Goal: Information Seeking & Learning: Compare options

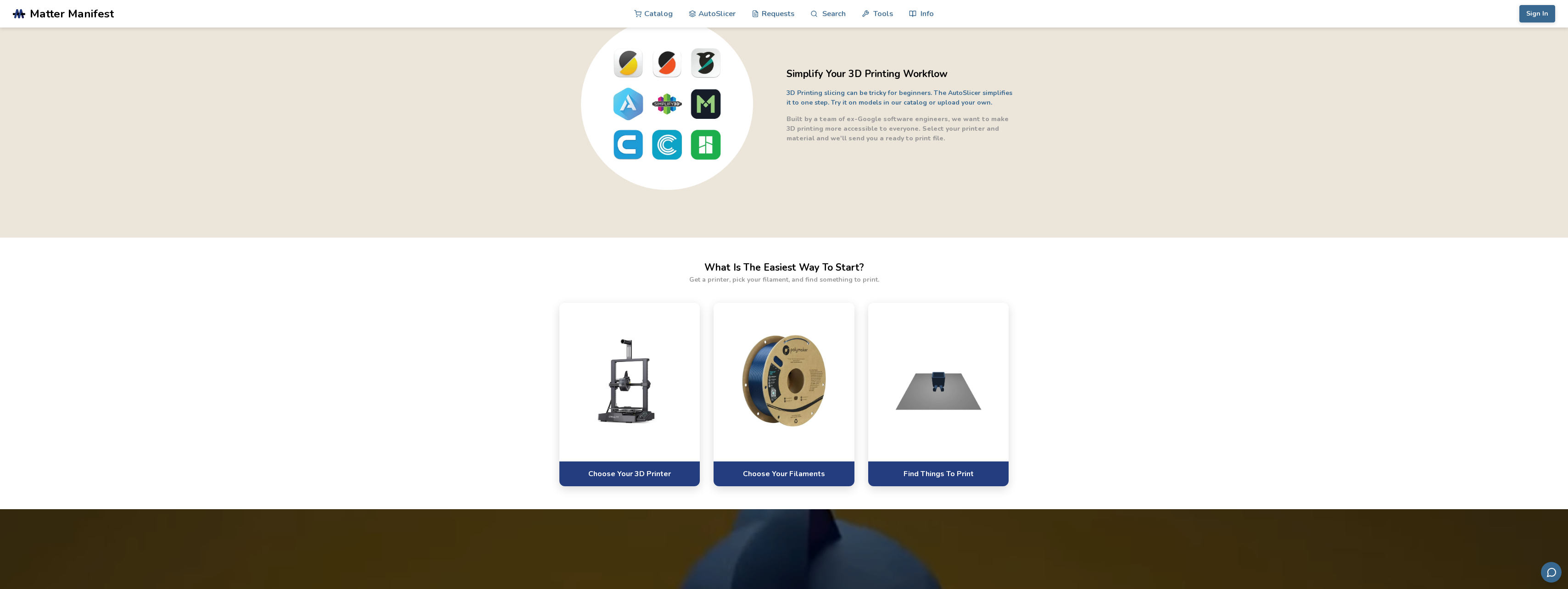
click at [1028, 183] on div "Simplify Your 3D Printing Workflow 3D Printing slicing can be tricky for beginn…" at bounding box center [784, 104] width 1568 height 266
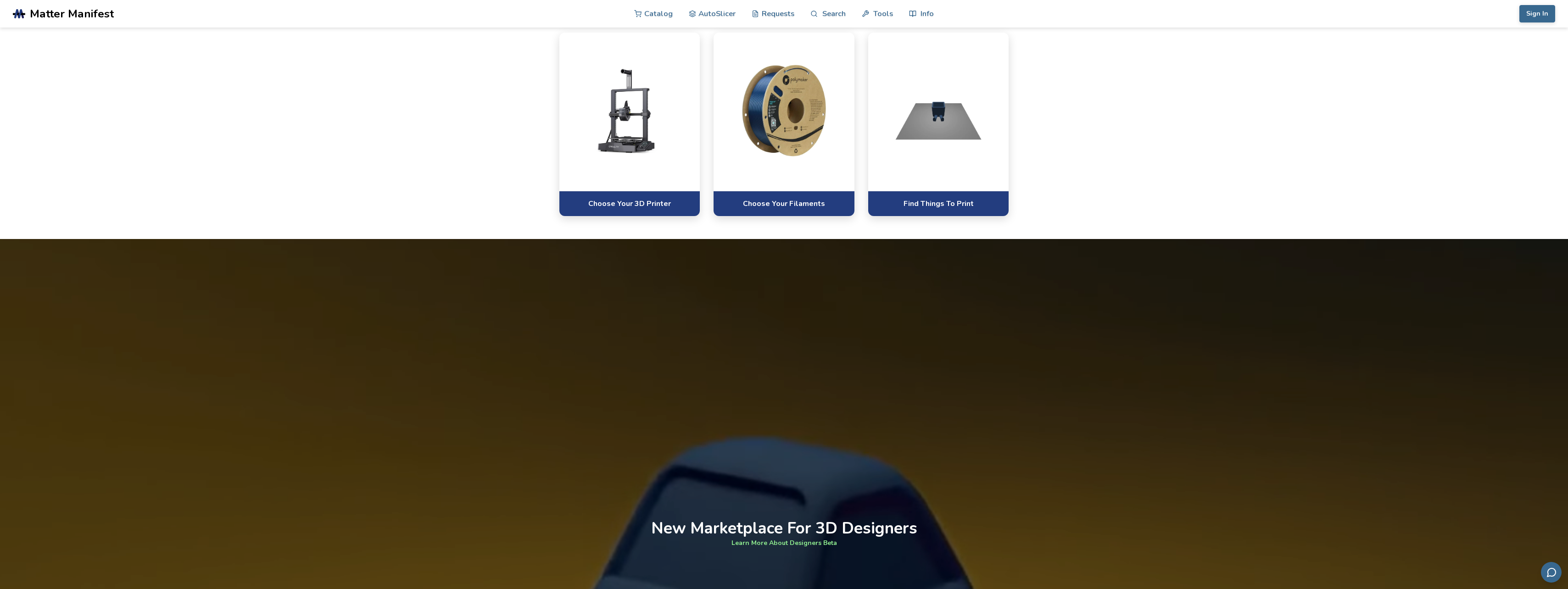
scroll to position [597, 0]
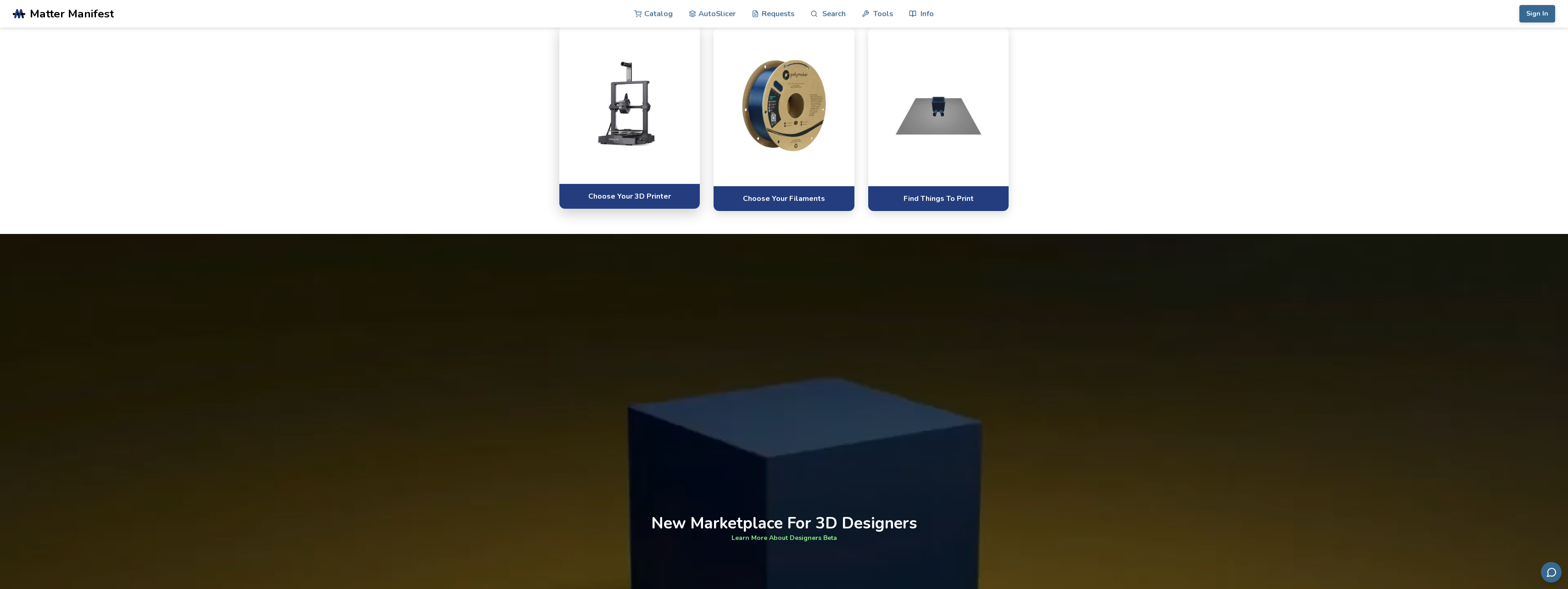
click at [643, 158] on div at bounding box center [629, 104] width 141 height 158
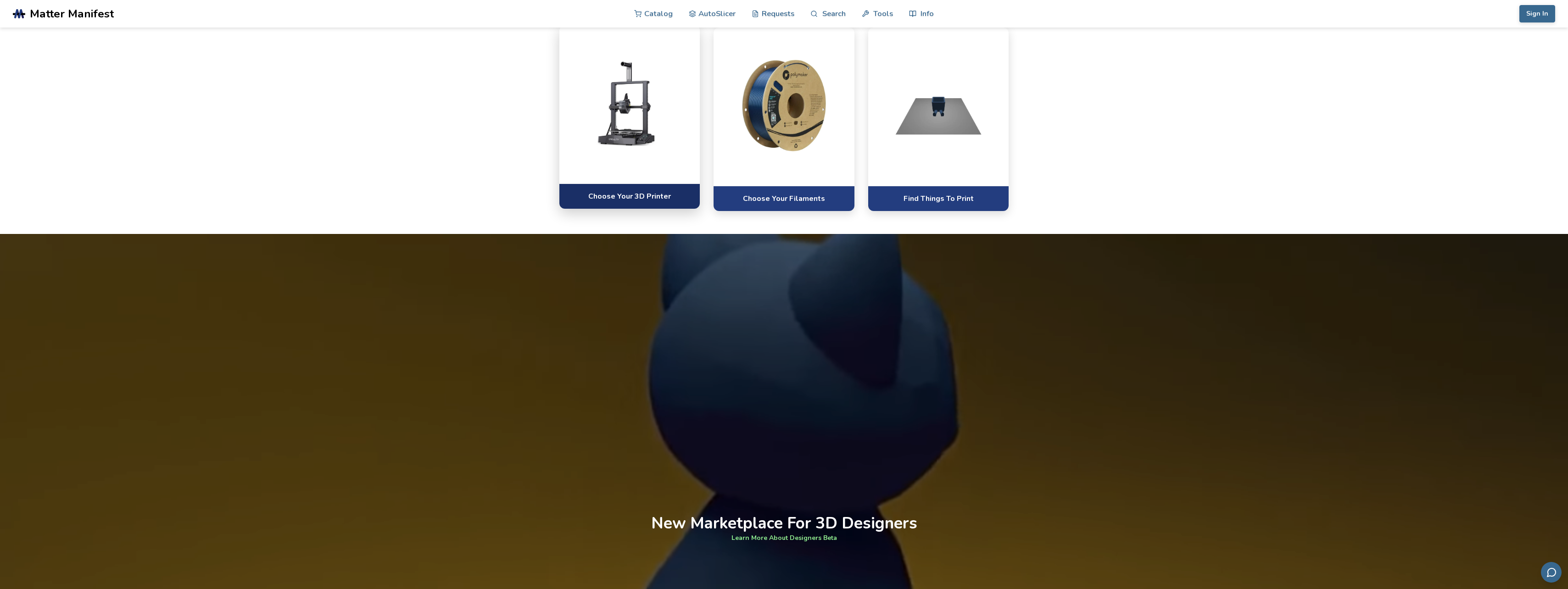
click at [634, 196] on link "Choose Your 3D Printer" at bounding box center [629, 196] width 141 height 26
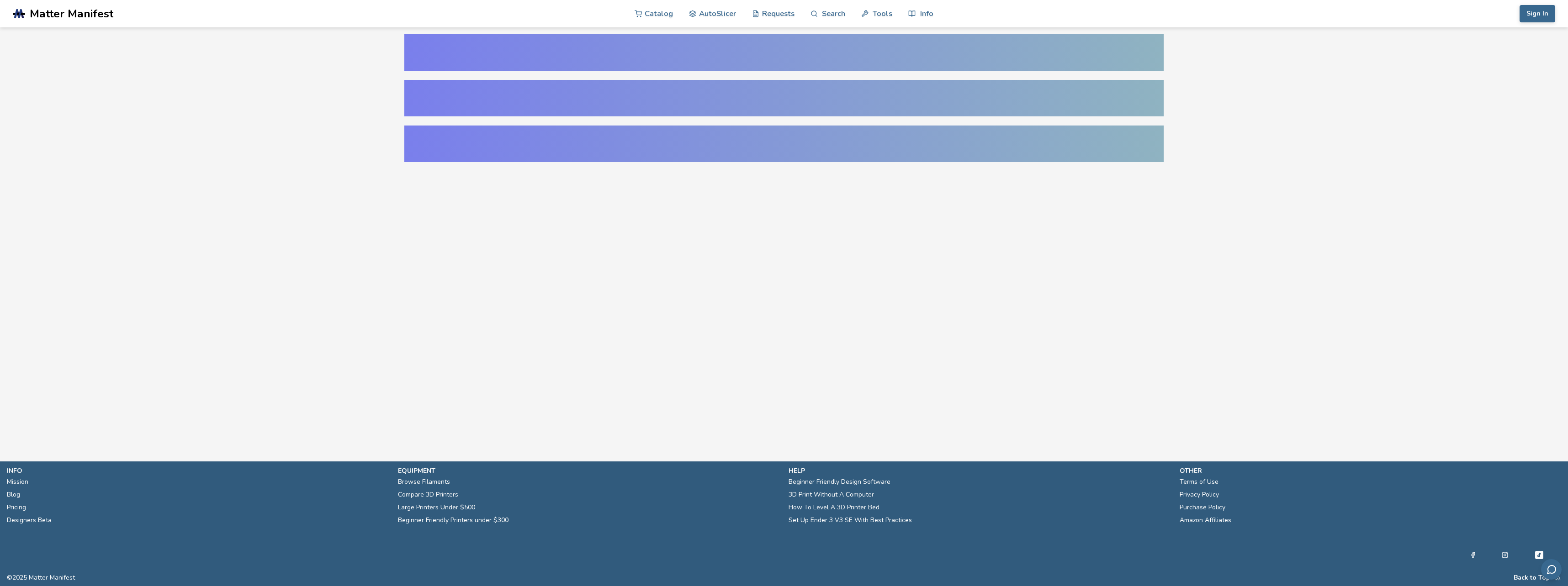
select select "**********"
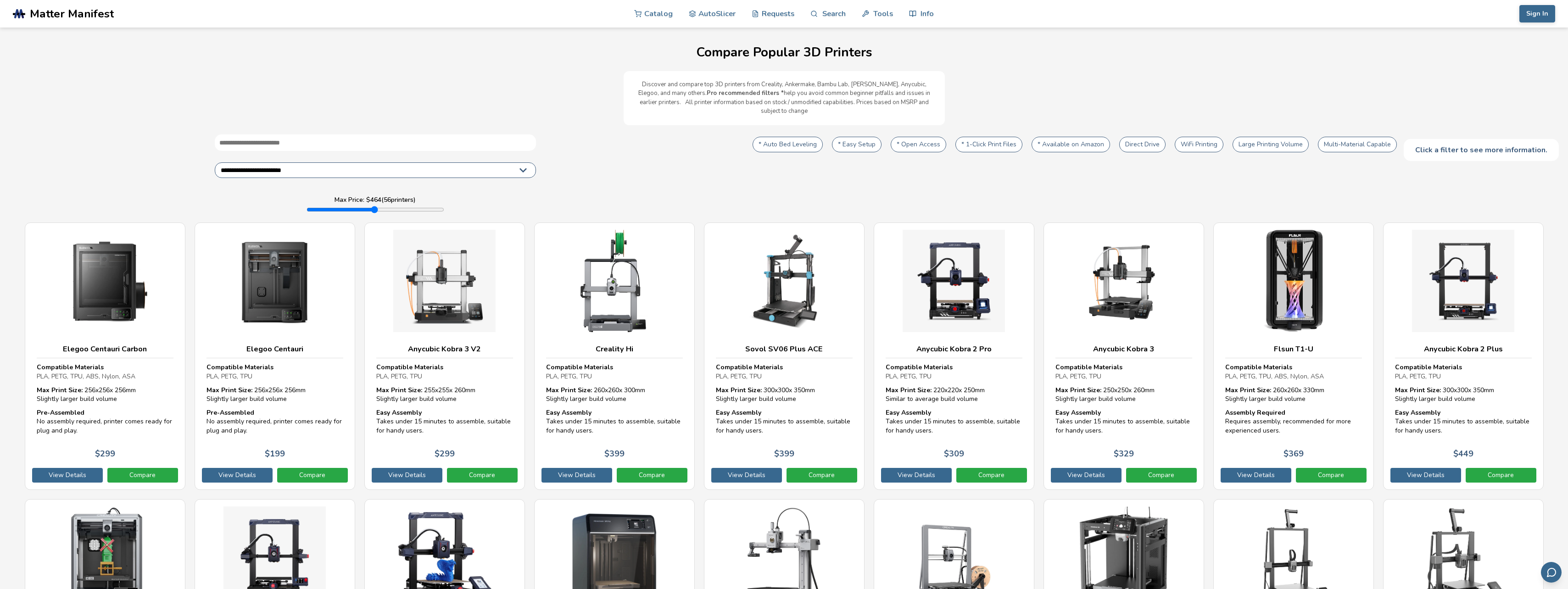
drag, startPoint x: 443, startPoint y: 200, endPoint x: 346, endPoint y: 205, distance: 97.1
click at [346, 206] on input "range" at bounding box center [374, 210] width 137 height 8
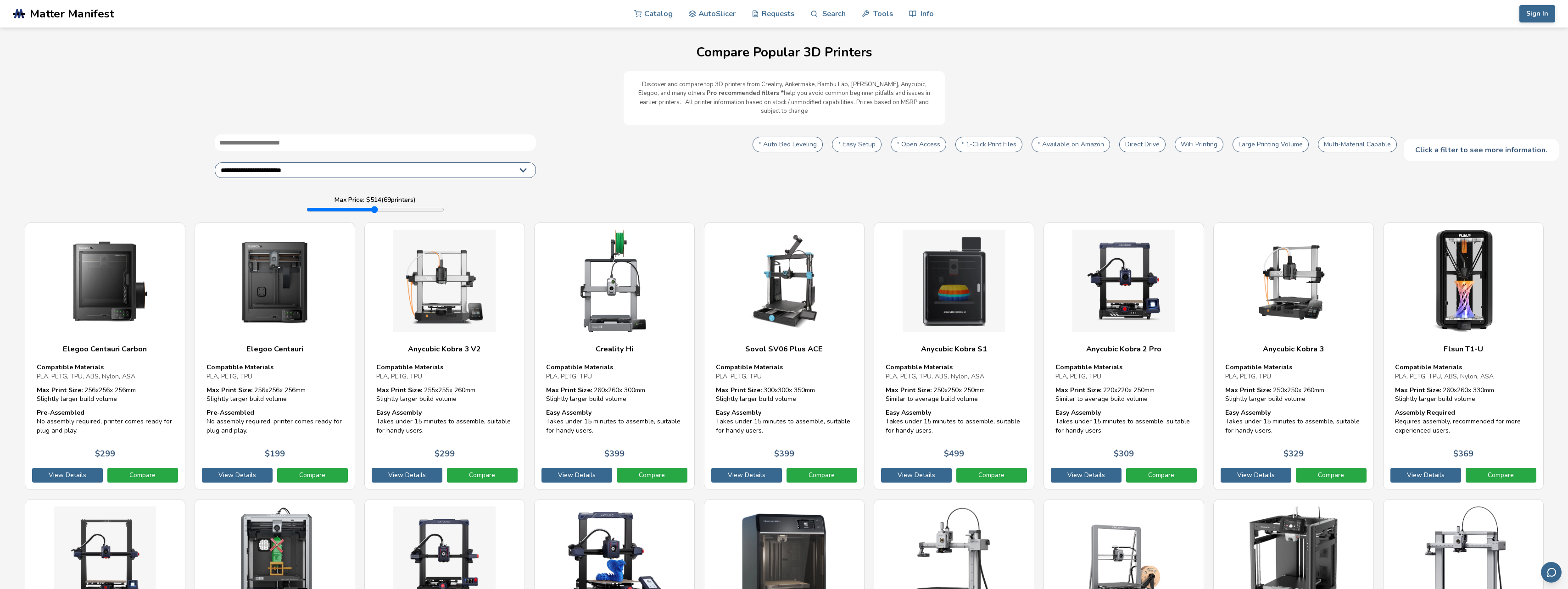
type input "***"
click at [350, 206] on input "range" at bounding box center [374, 210] width 137 height 8
click at [800, 137] on button "* Auto Bed Leveling" at bounding box center [788, 144] width 70 height 15
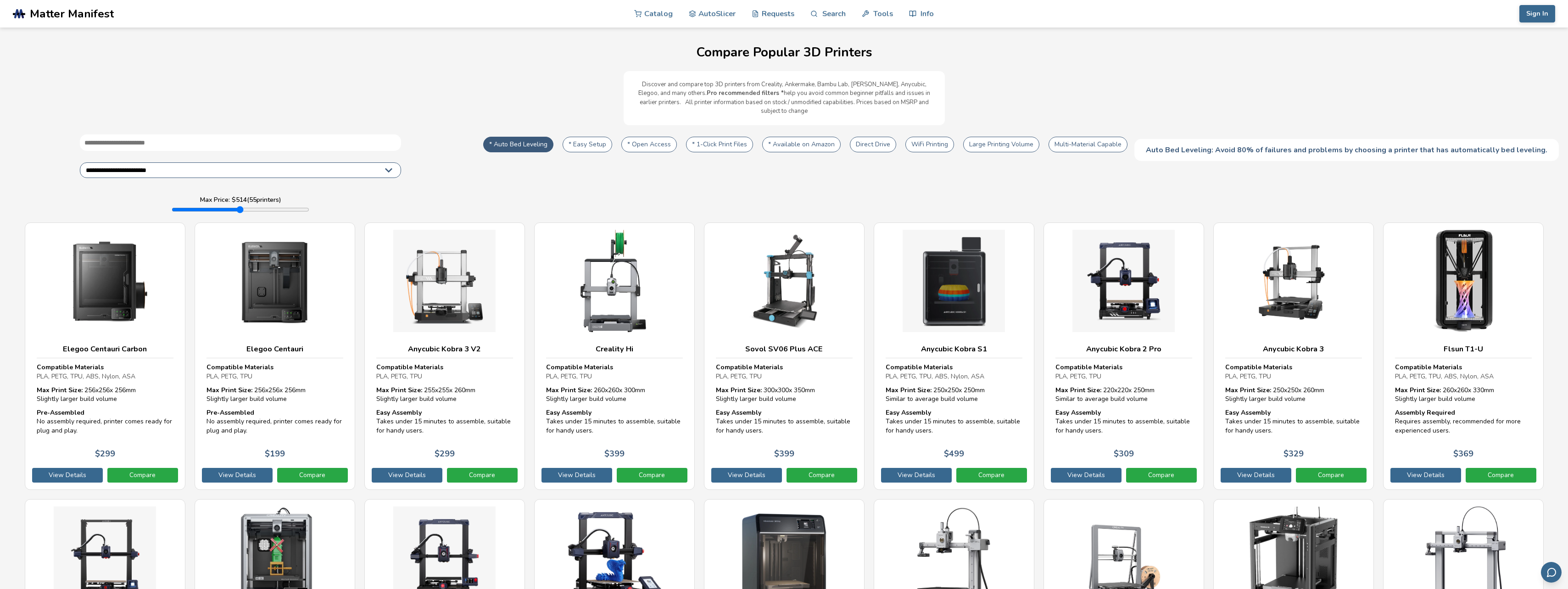
click at [606, 137] on button "* Easy Setup" at bounding box center [587, 144] width 49 height 15
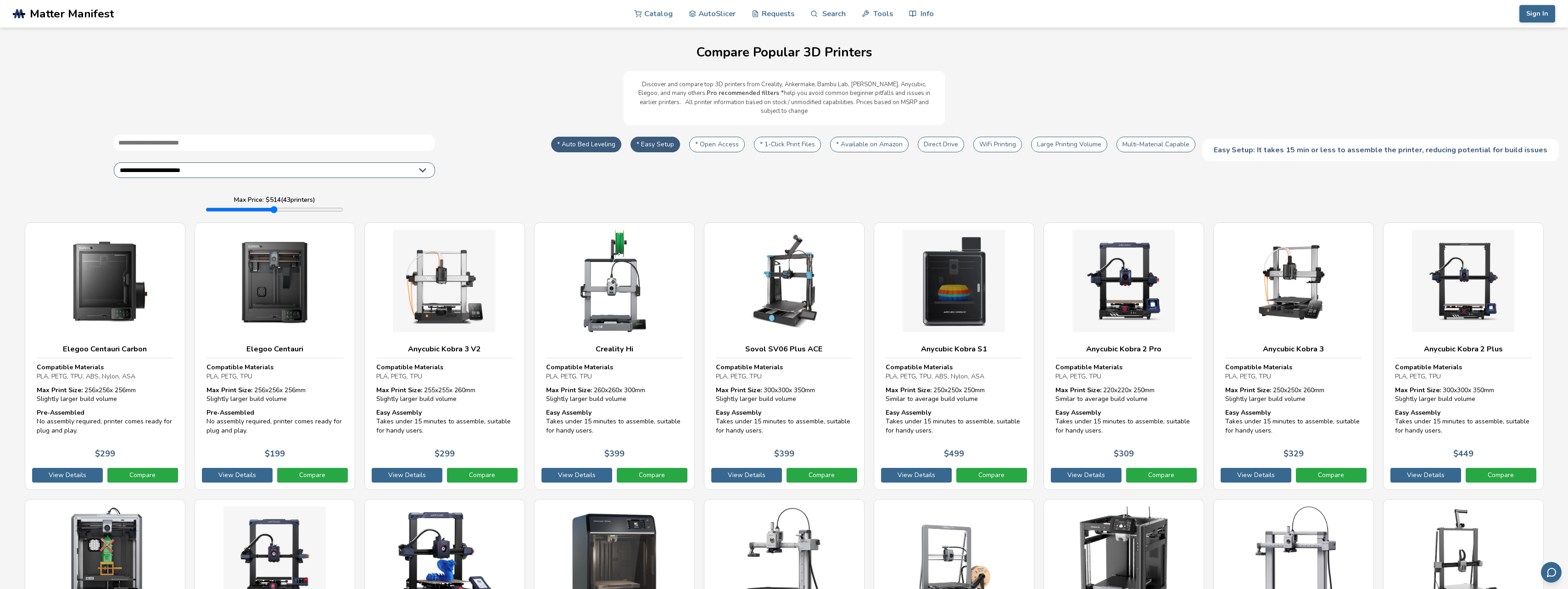
click at [1157, 138] on button "Multi-Material Capable" at bounding box center [1155, 144] width 79 height 15
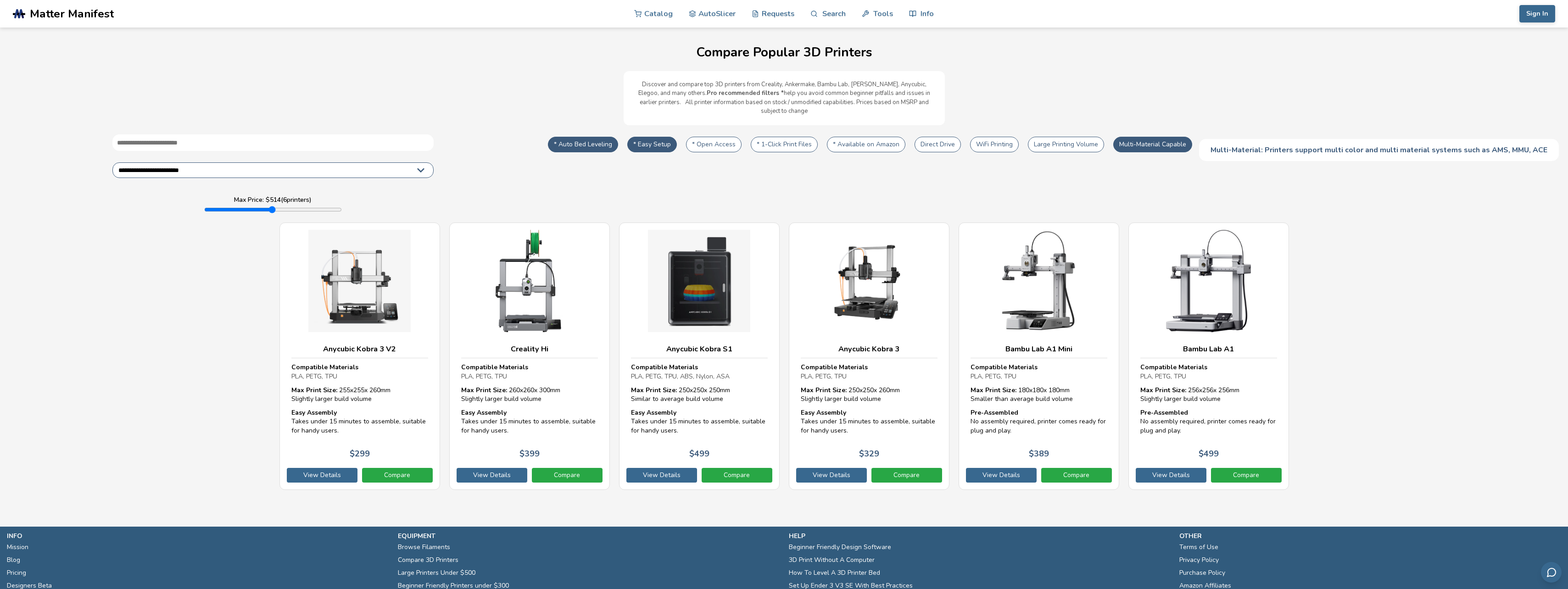
click at [1091, 137] on button "Large Printing Volume" at bounding box center [1066, 144] width 76 height 15
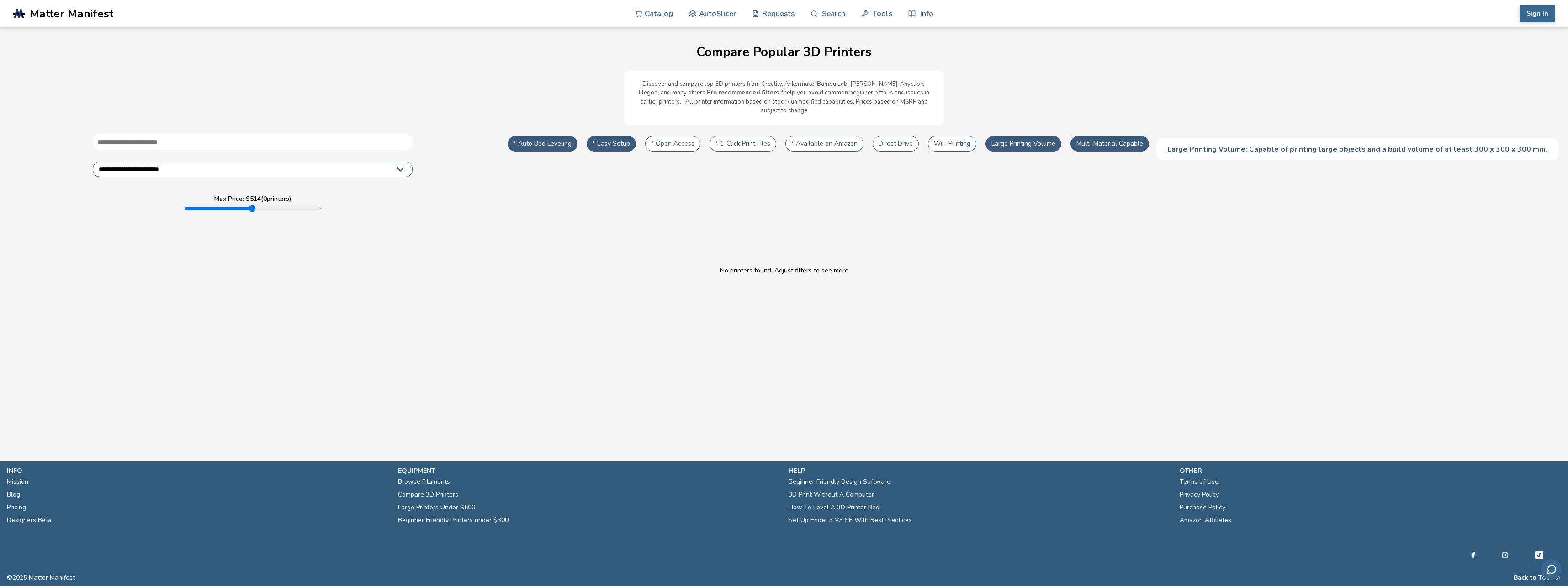
click at [1054, 136] on button "Large Printing Volume" at bounding box center [1023, 143] width 76 height 15
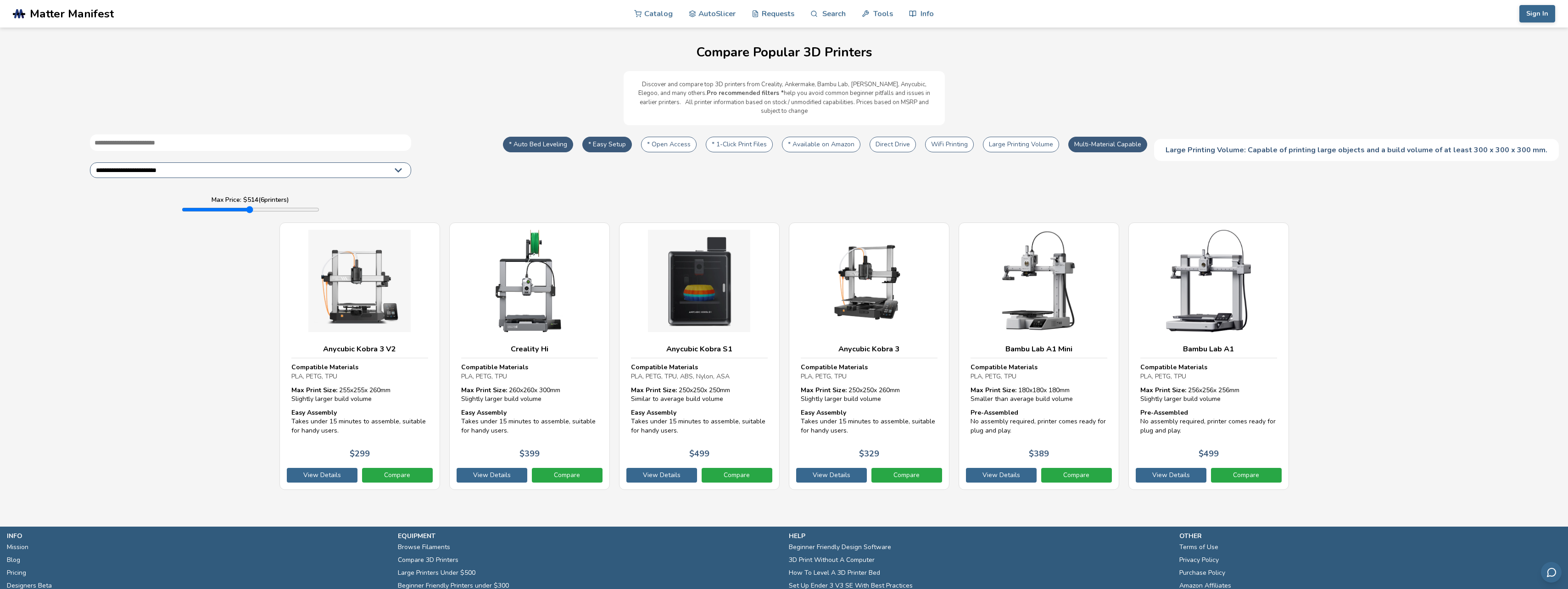
click at [953, 137] on button "WiFi Printing" at bounding box center [949, 144] width 48 height 15
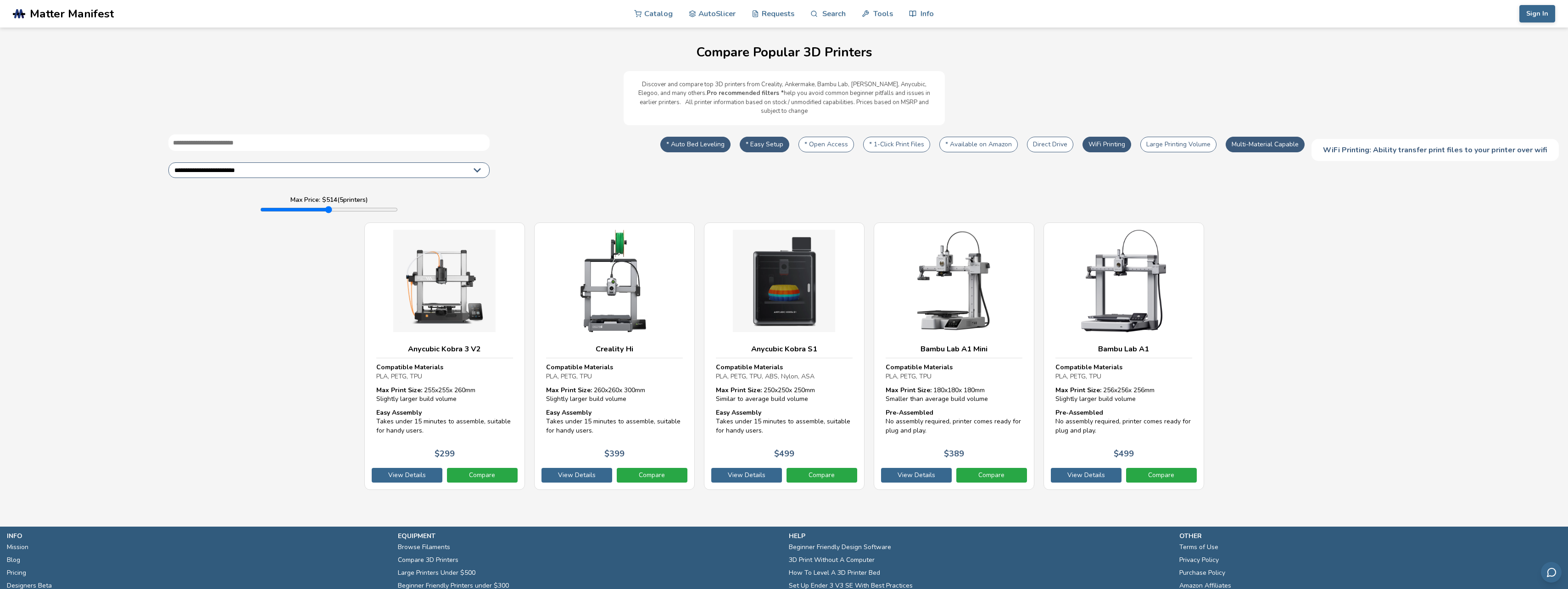
click at [1060, 137] on button "Direct Drive" at bounding box center [1049, 144] width 46 height 15
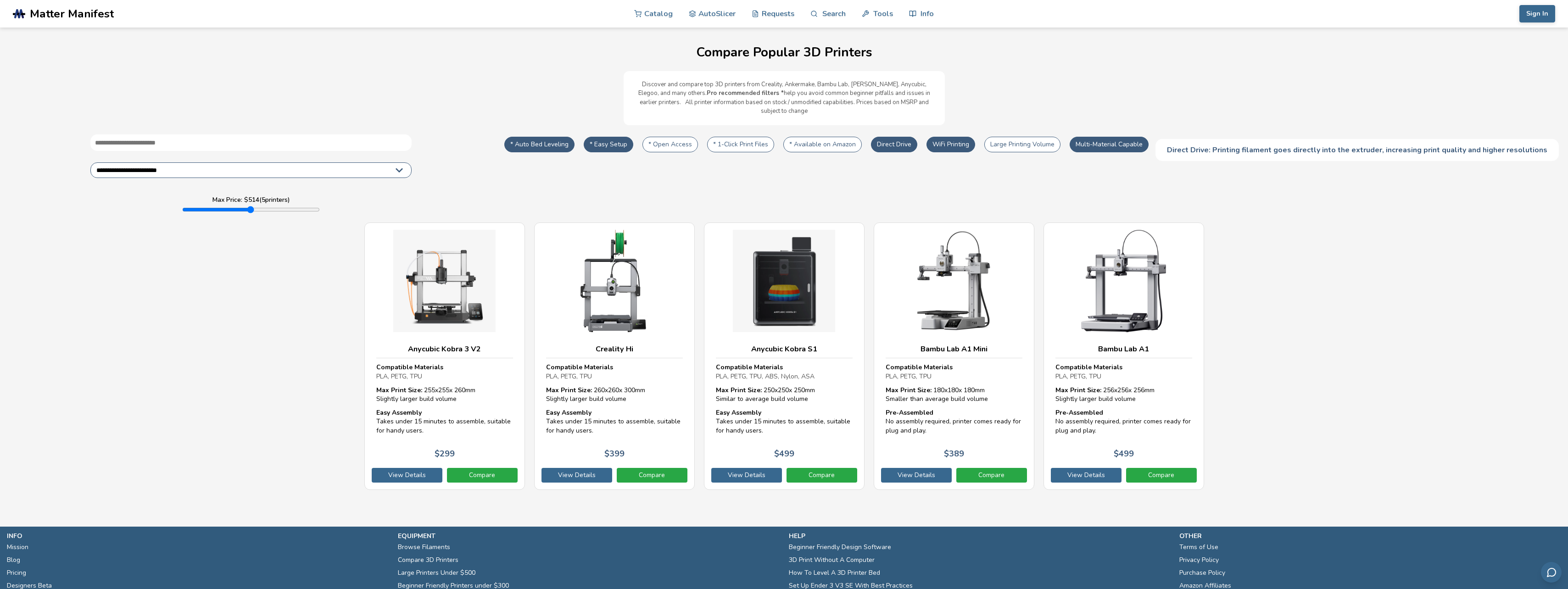
click at [737, 137] on button "* 1-Click Print Files" at bounding box center [740, 144] width 67 height 15
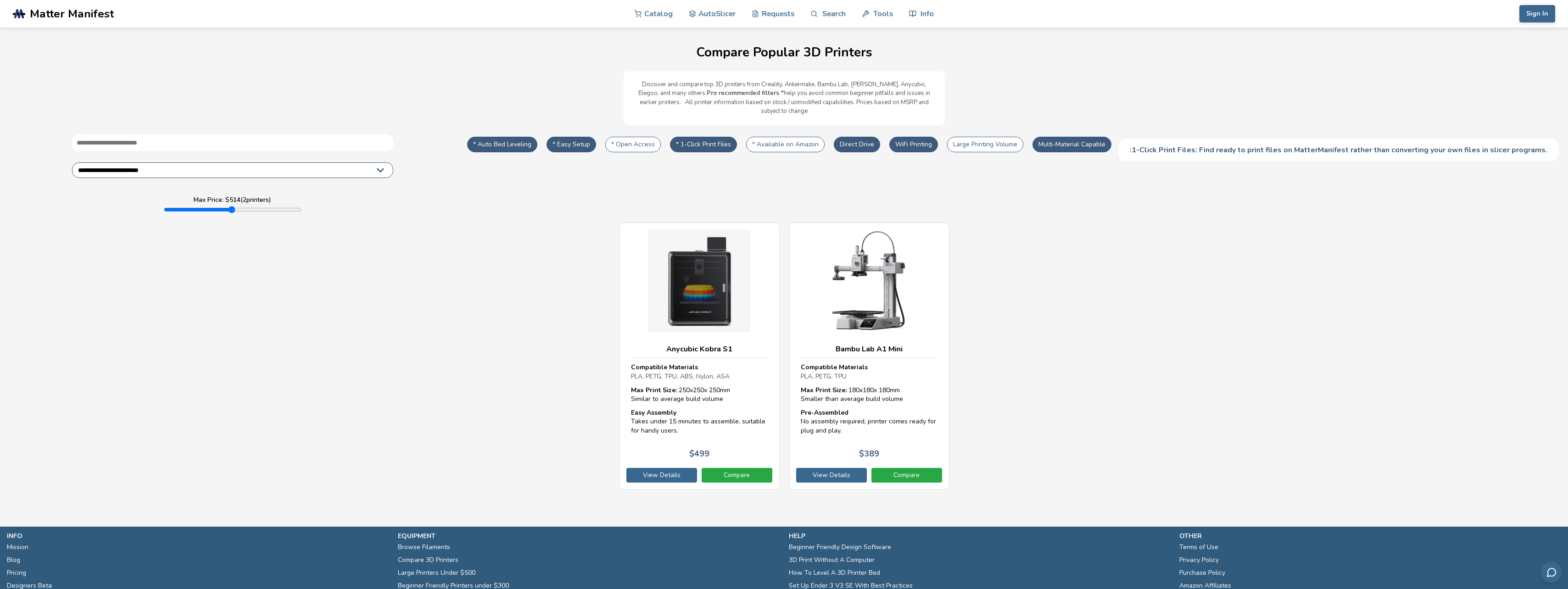
click at [737, 137] on button "* 1-Click Print Files" at bounding box center [703, 144] width 67 height 15
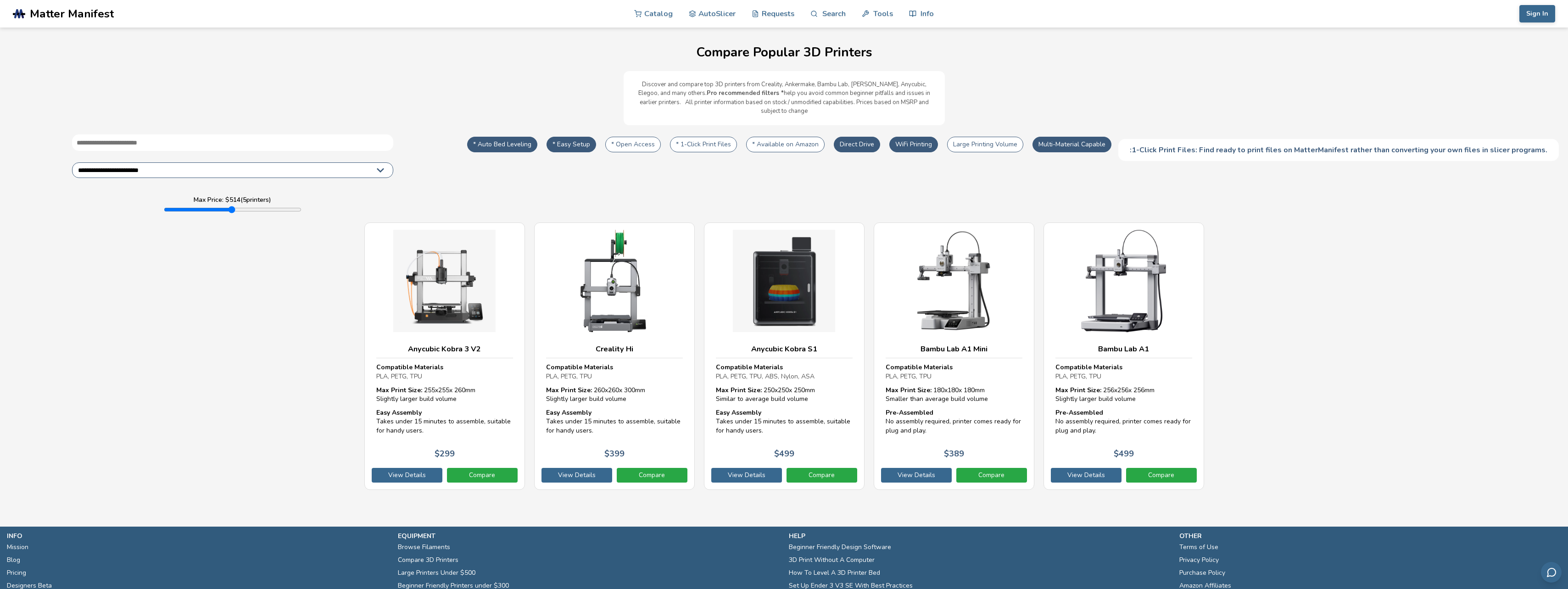
click at [661, 137] on button "* Open Access" at bounding box center [632, 144] width 56 height 15
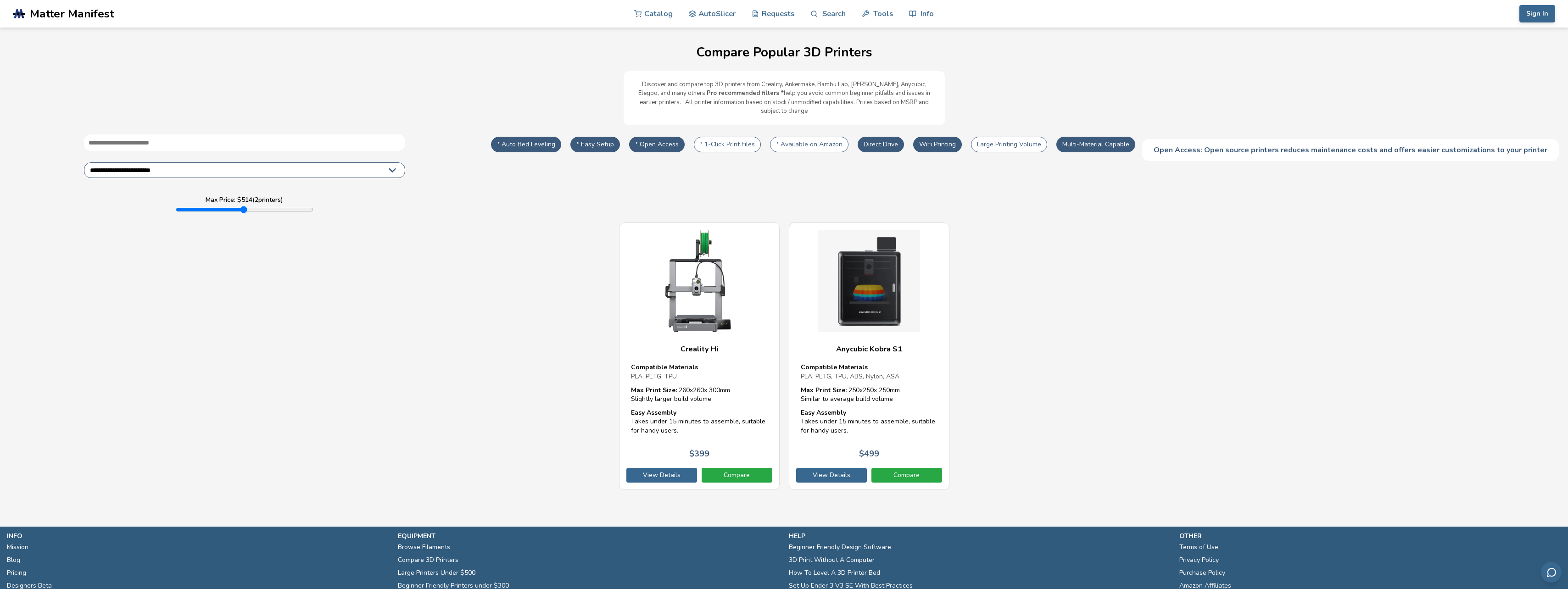
click at [662, 137] on button "* Open Access" at bounding box center [657, 144] width 56 height 15
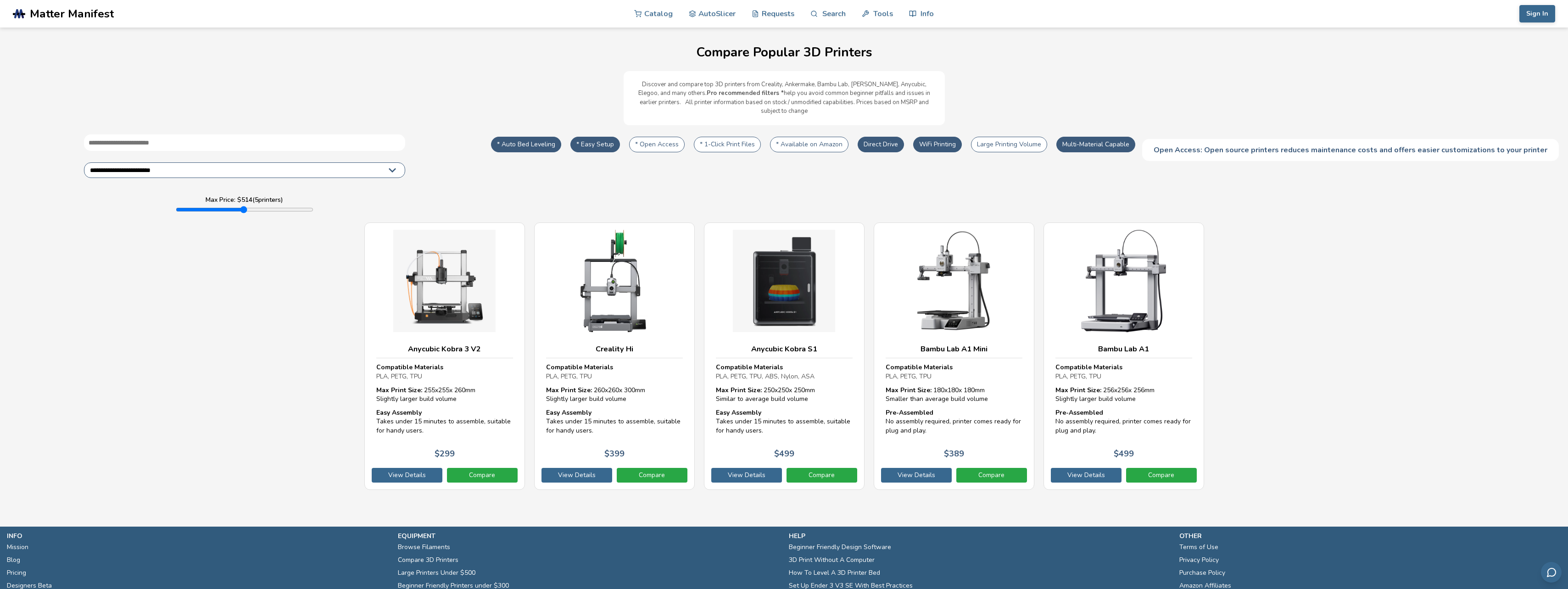
click at [1096, 139] on button "Multi-Material Capable" at bounding box center [1095, 144] width 79 height 15
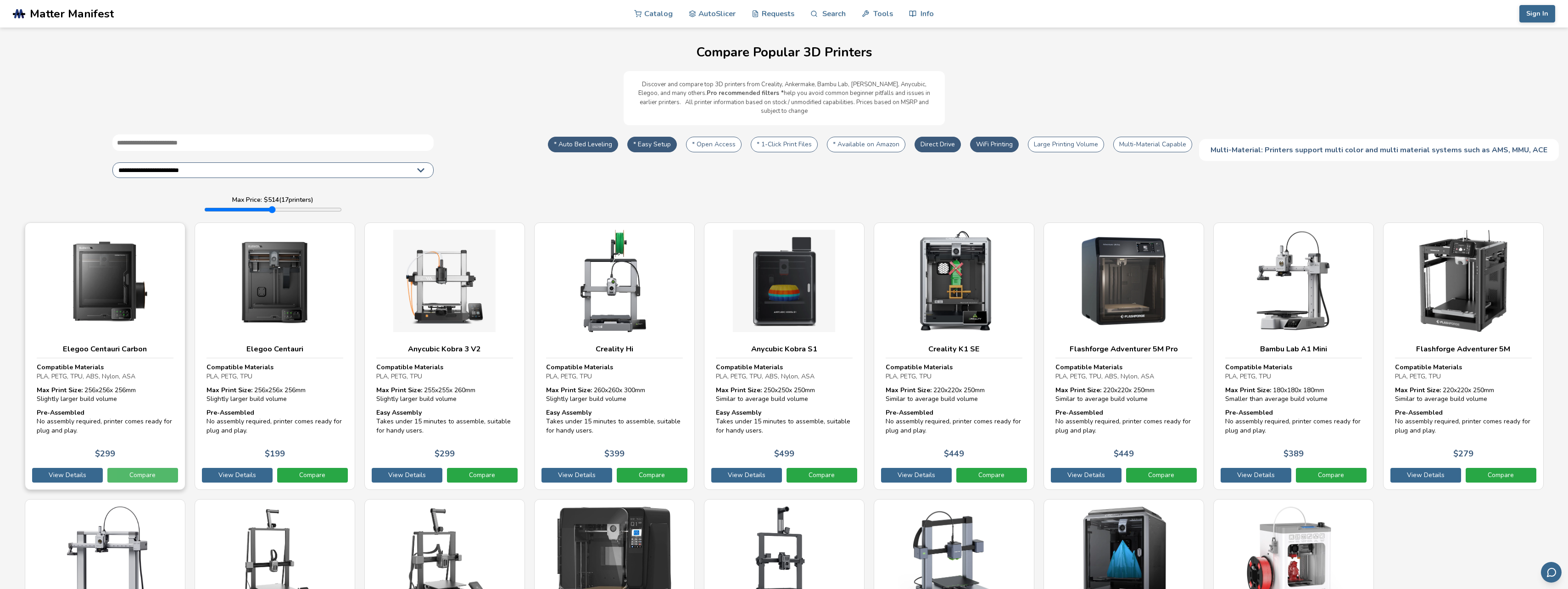
click at [132, 469] on link "Compare" at bounding box center [142, 475] width 71 height 14
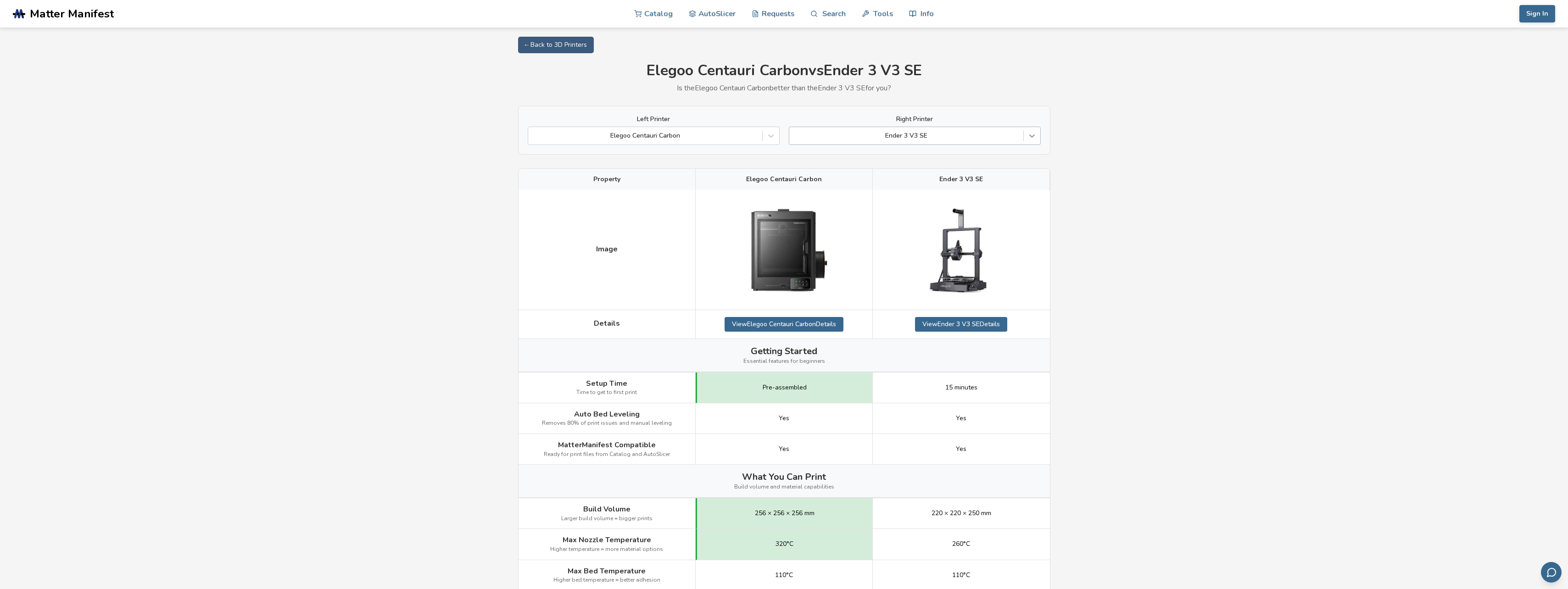
click at [1032, 135] on icon at bounding box center [1032, 136] width 9 height 9
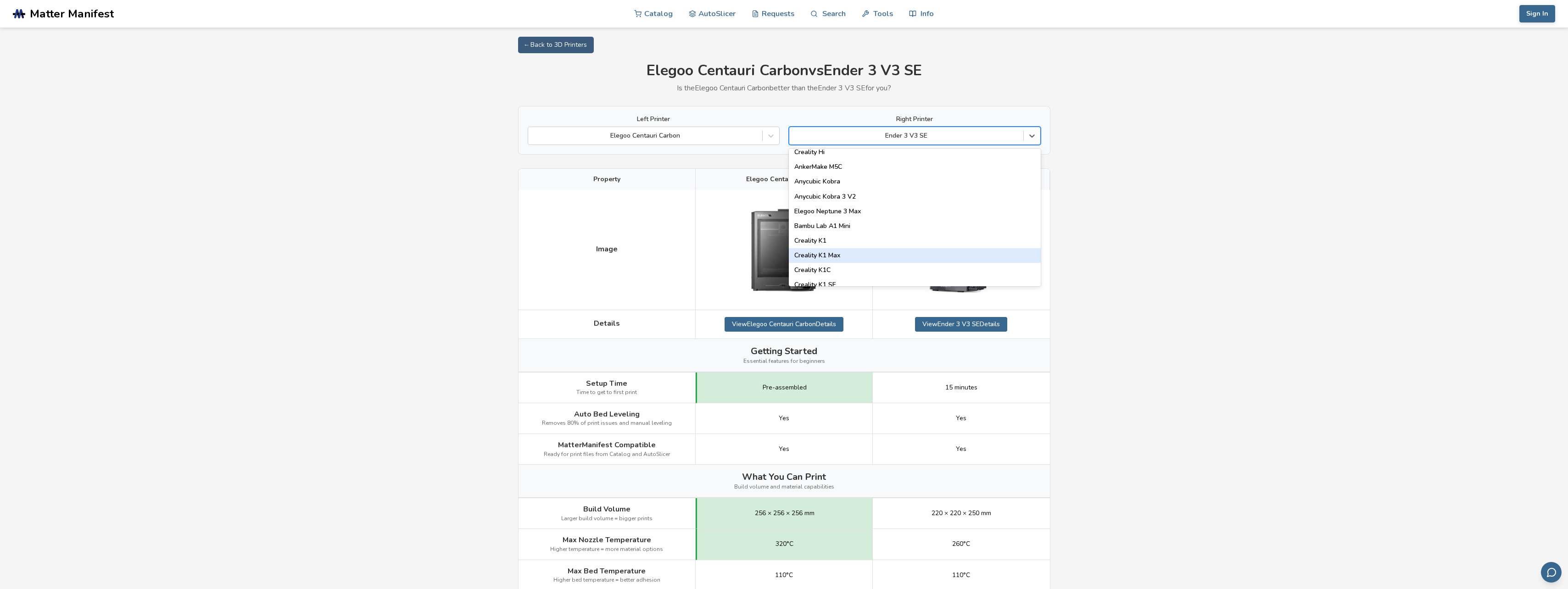
scroll to position [184, 0]
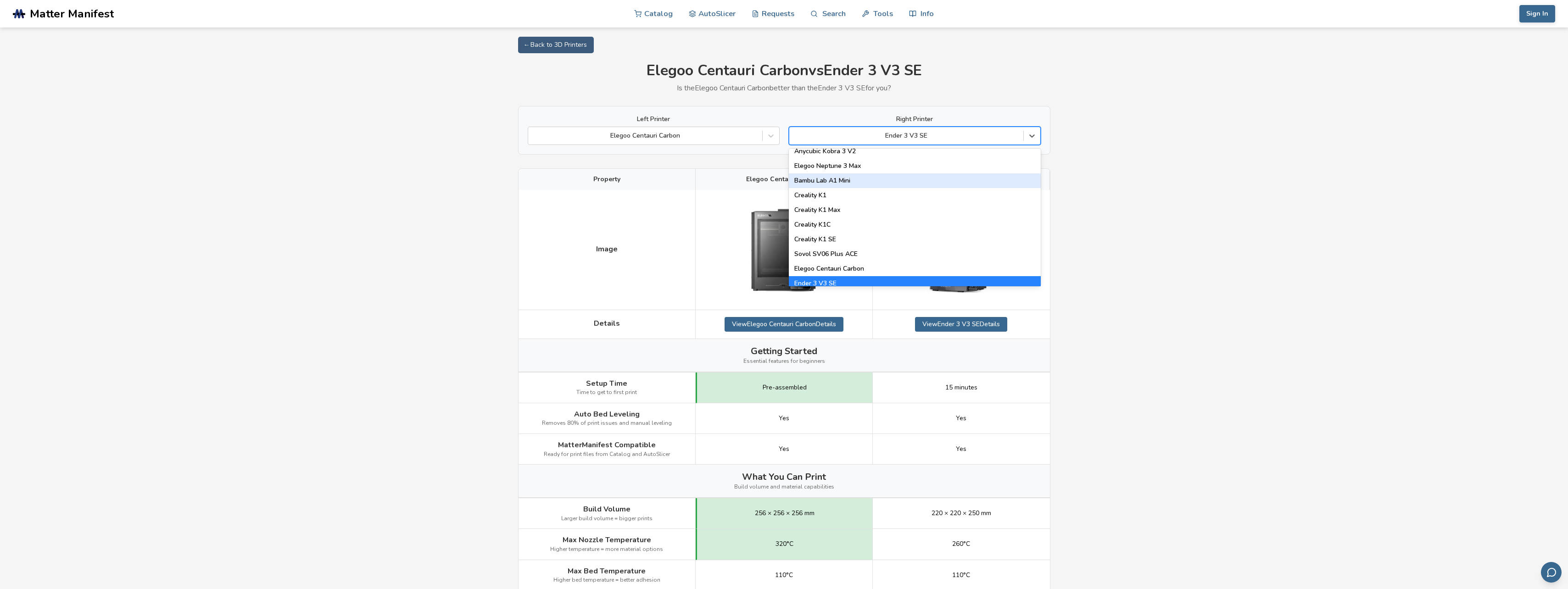
click at [850, 182] on div "Bambu Lab A1 Mini" at bounding box center [915, 180] width 252 height 14
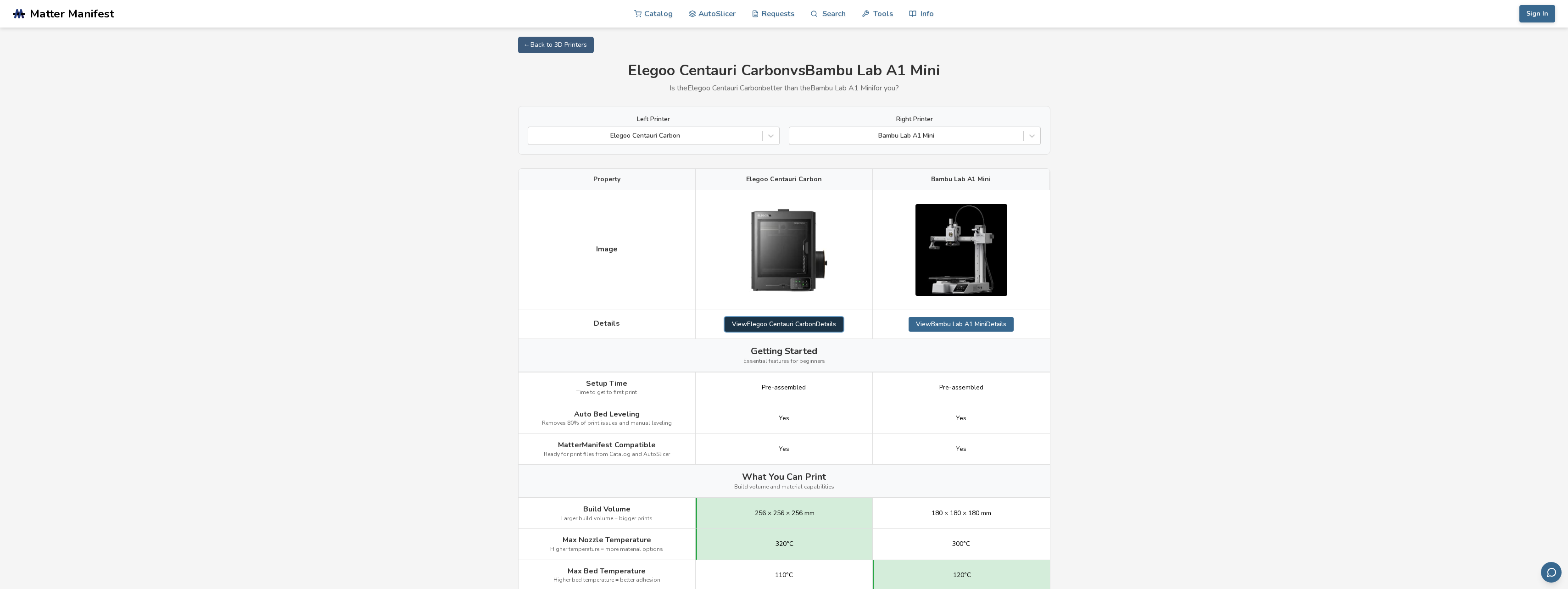
click at [811, 322] on link "View Elegoo Centauri Carbon Details" at bounding box center [783, 323] width 119 height 14
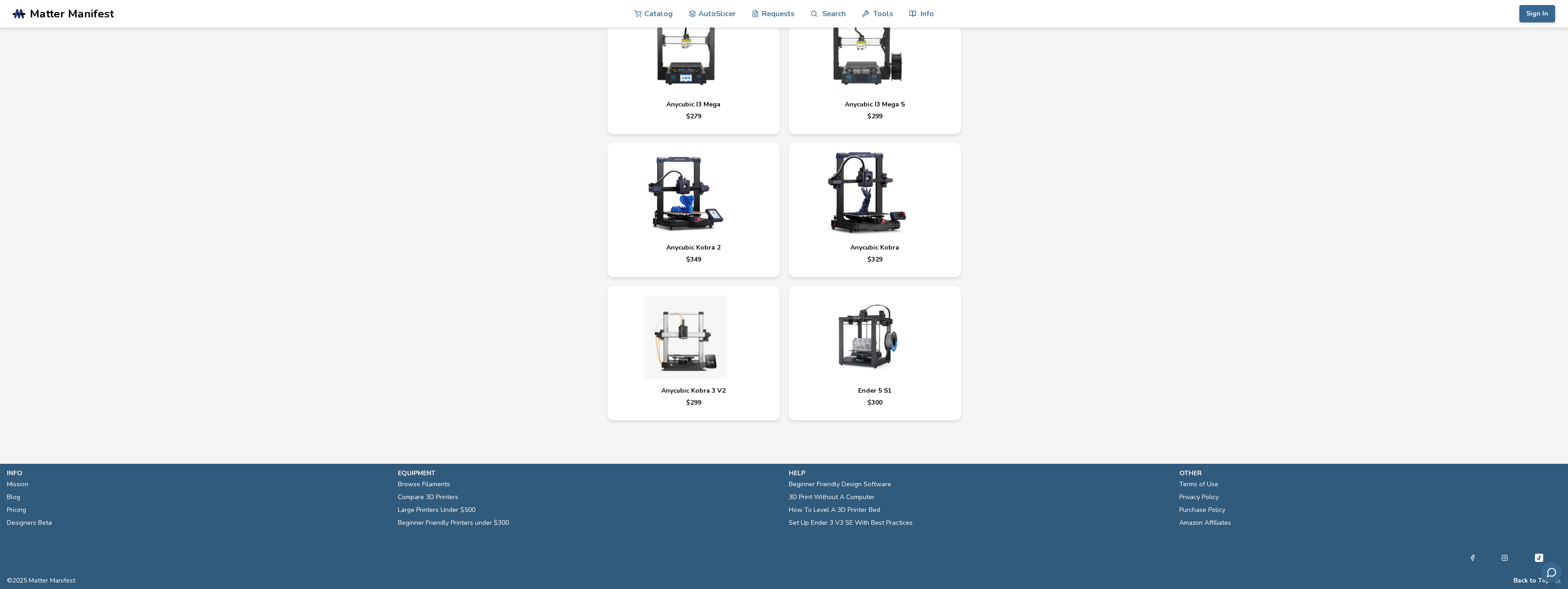
scroll to position [3573, 0]
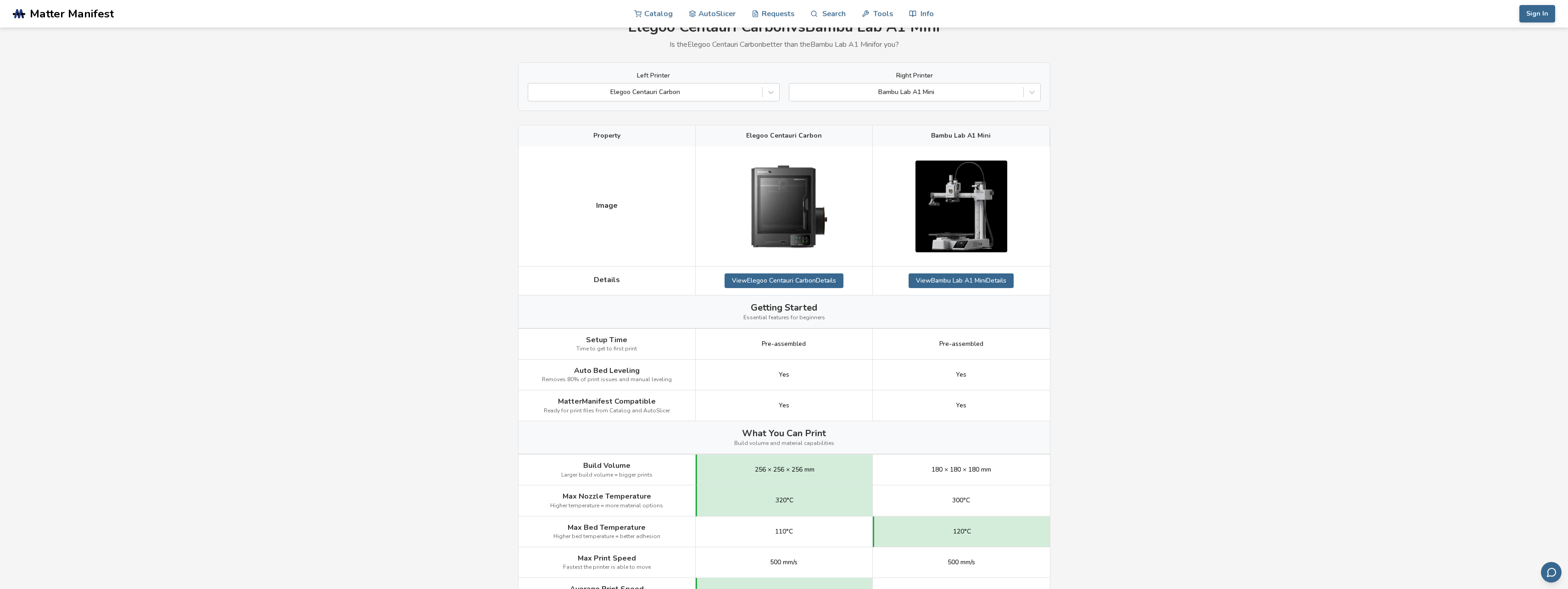
scroll to position [46, 0]
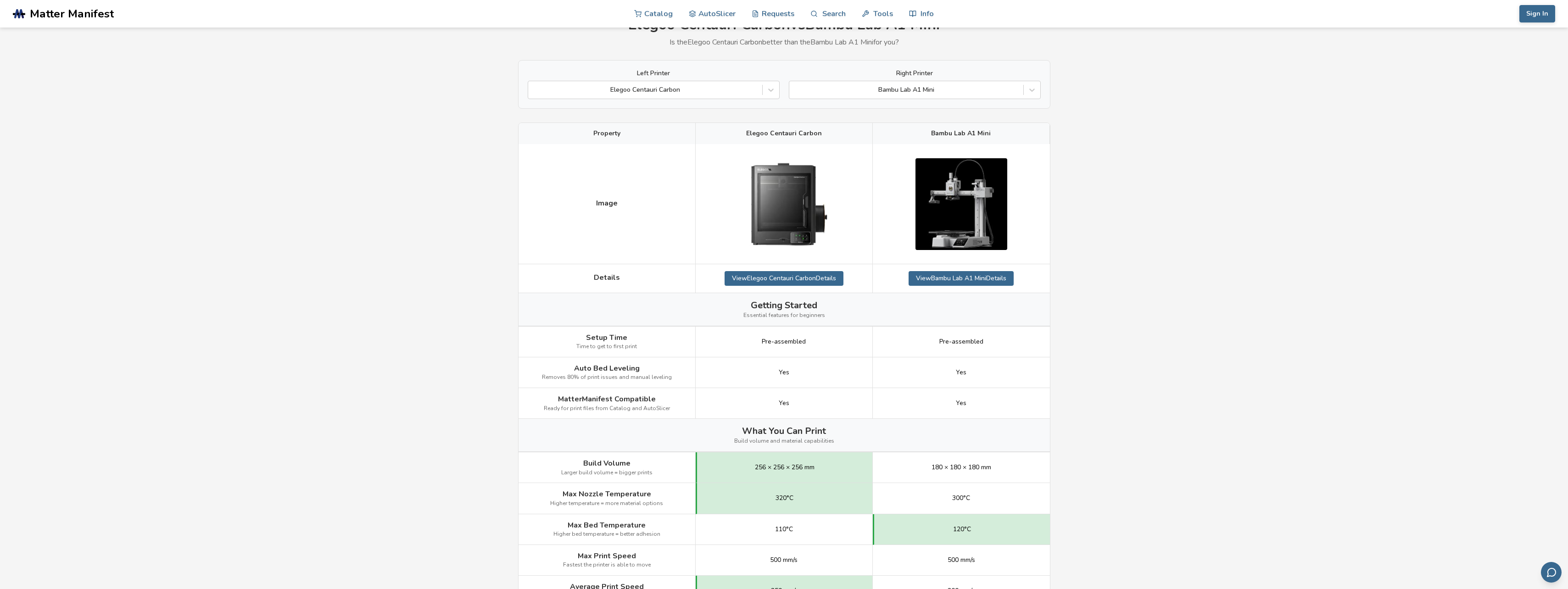
select select "**********"
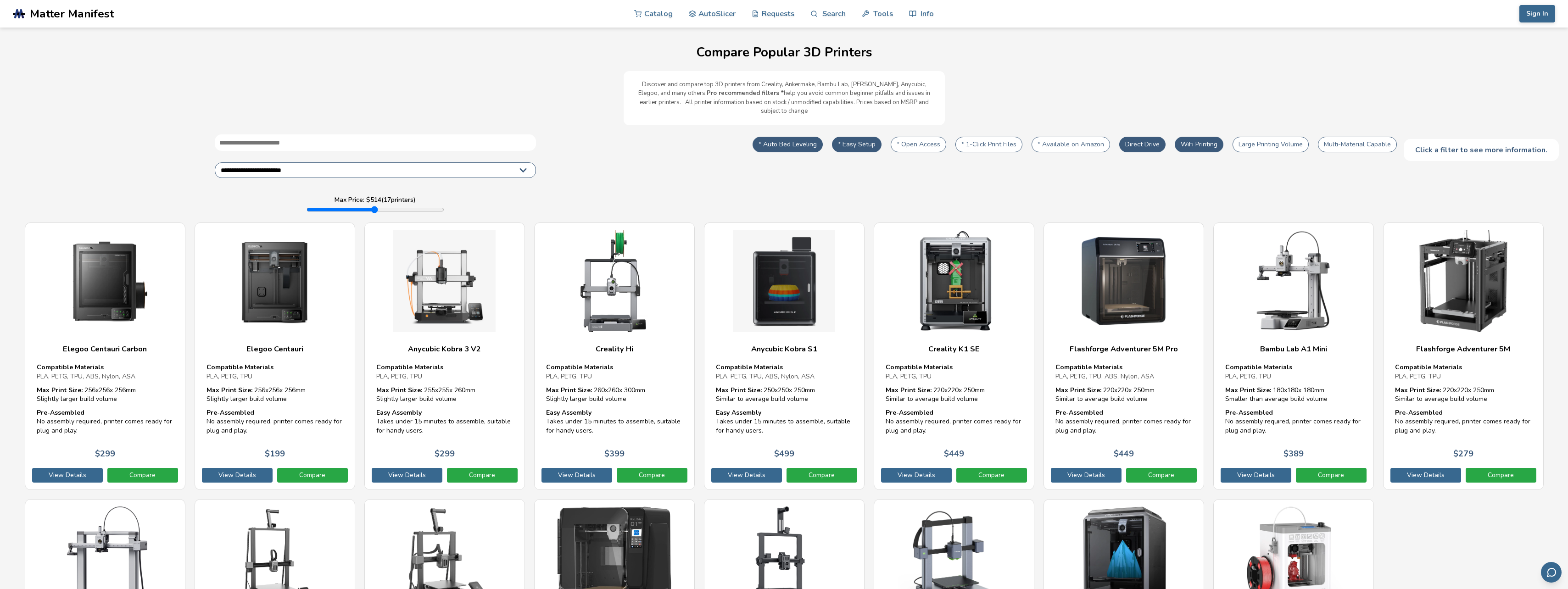
click at [911, 138] on button "* Open Access" at bounding box center [918, 144] width 56 height 15
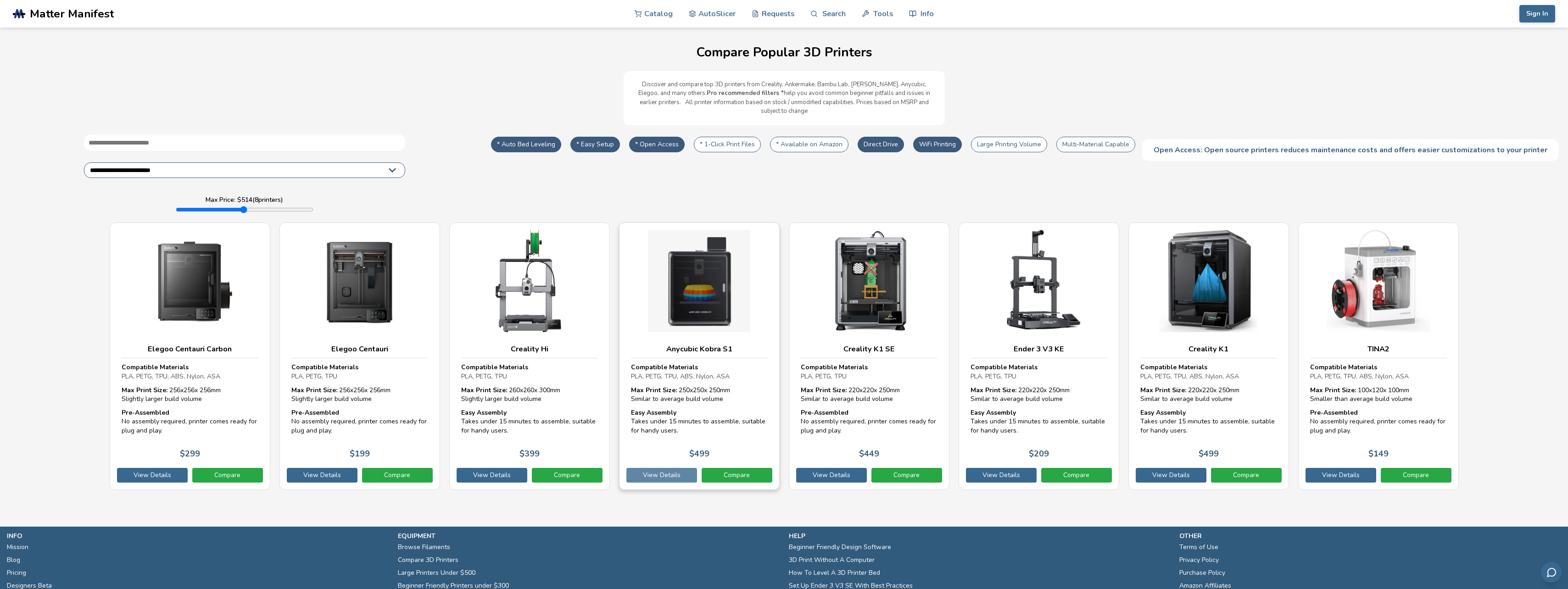
click at [666, 469] on link "View Details" at bounding box center [662, 475] width 71 height 14
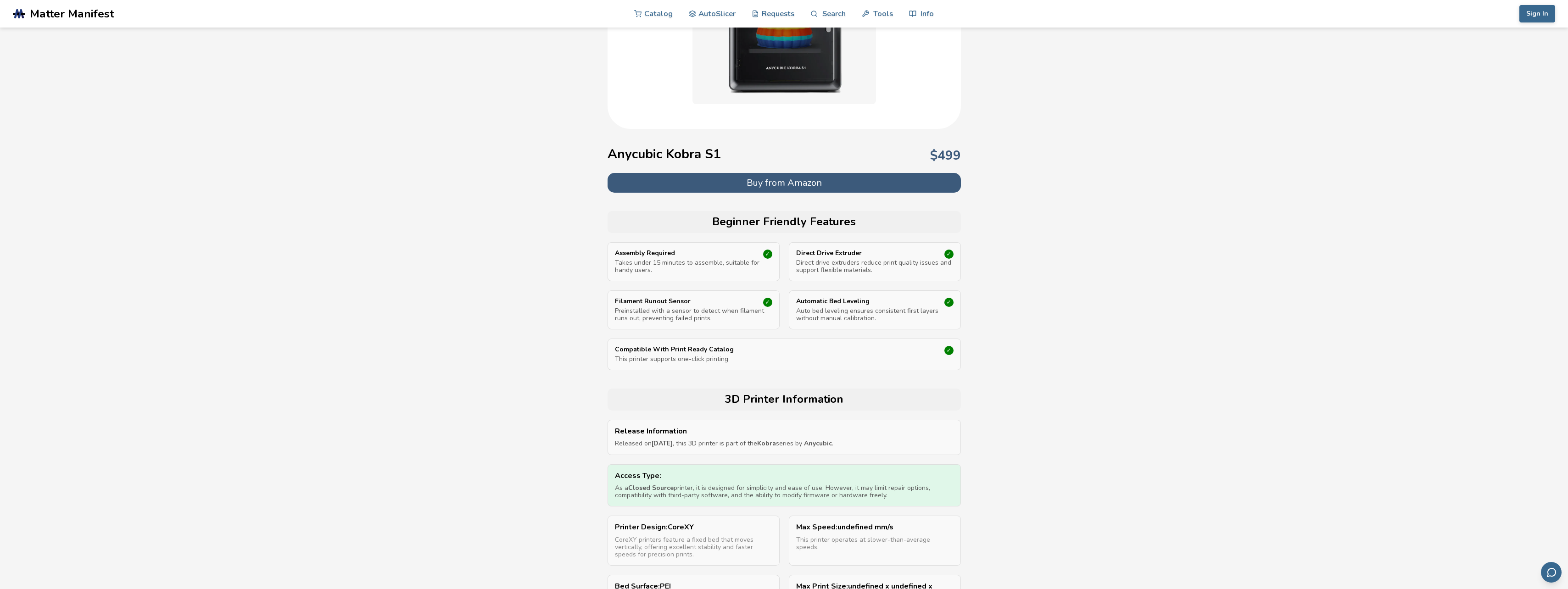
scroll to position [230, 0]
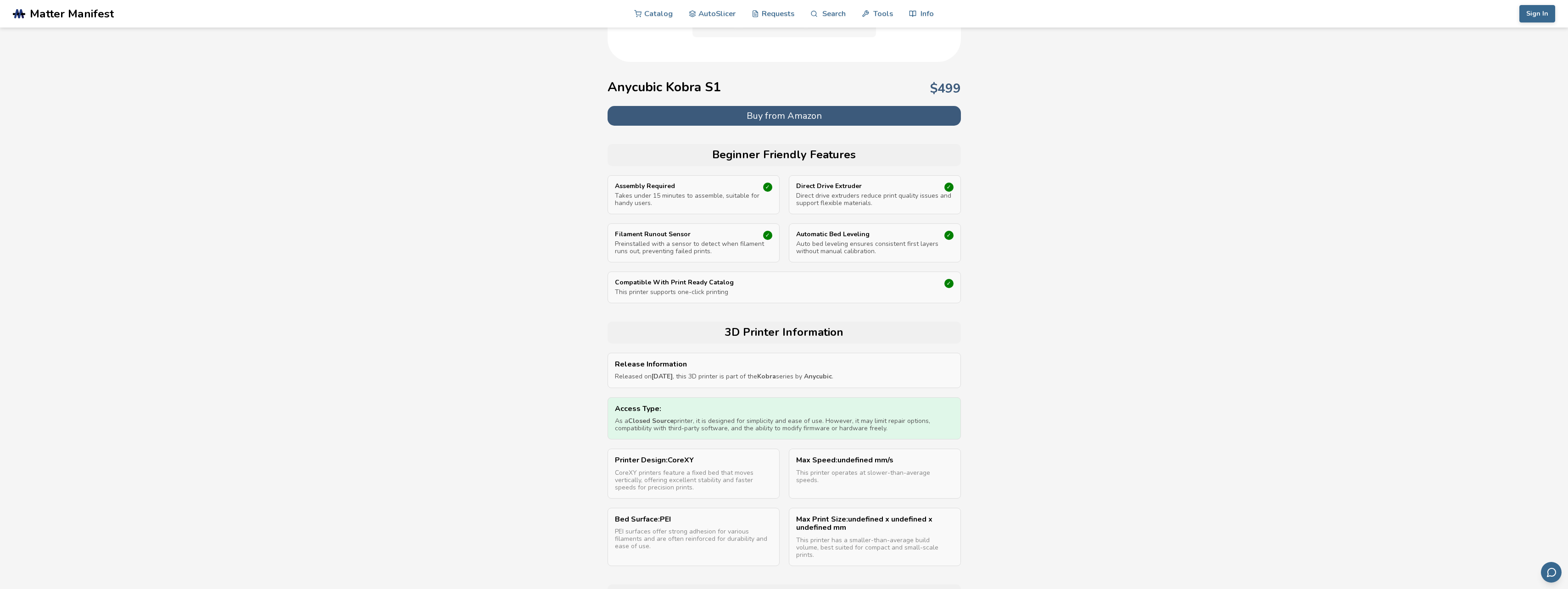
select select "**********"
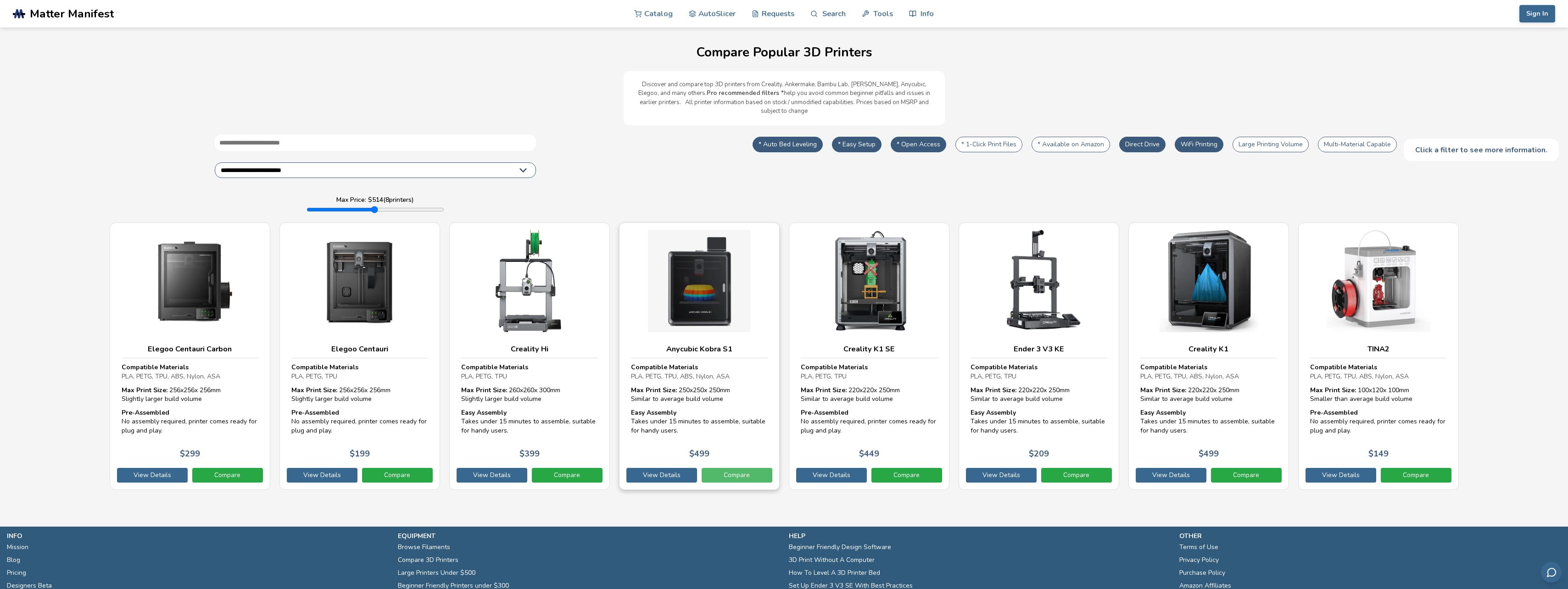
click at [738, 469] on link "Compare" at bounding box center [737, 475] width 71 height 14
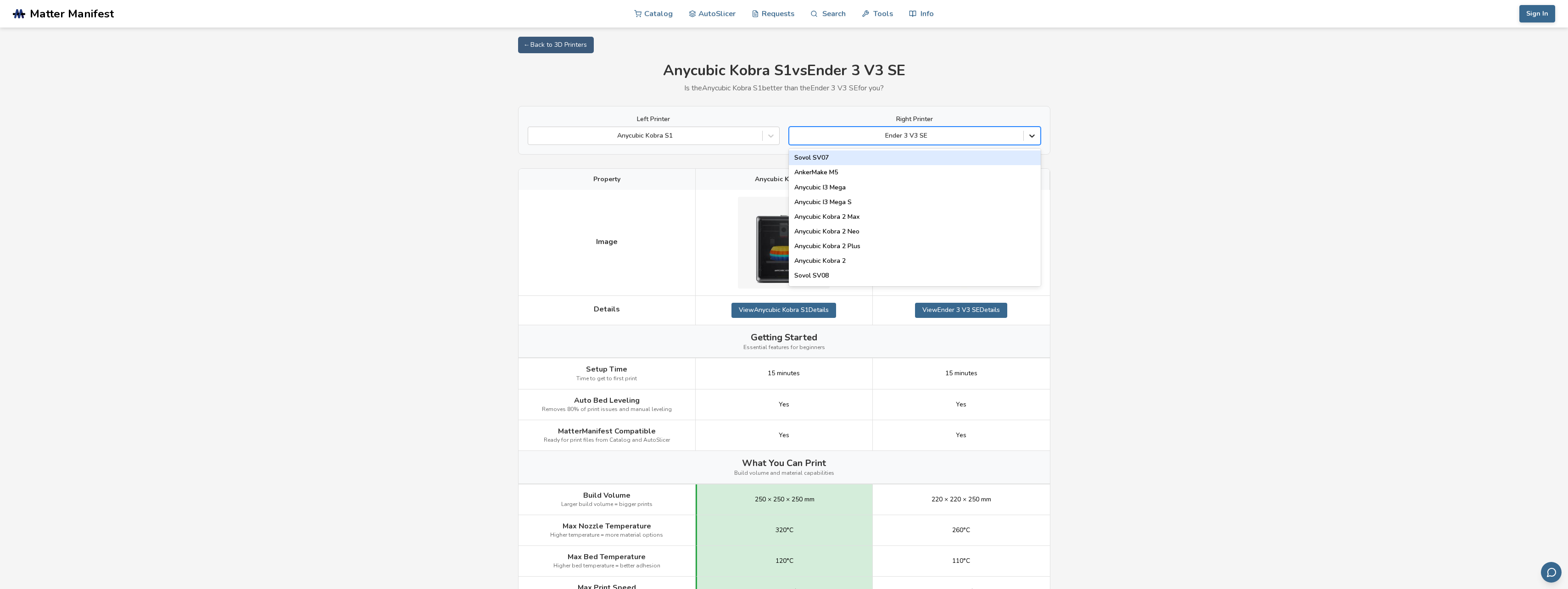
click at [1034, 139] on icon at bounding box center [1032, 136] width 9 height 9
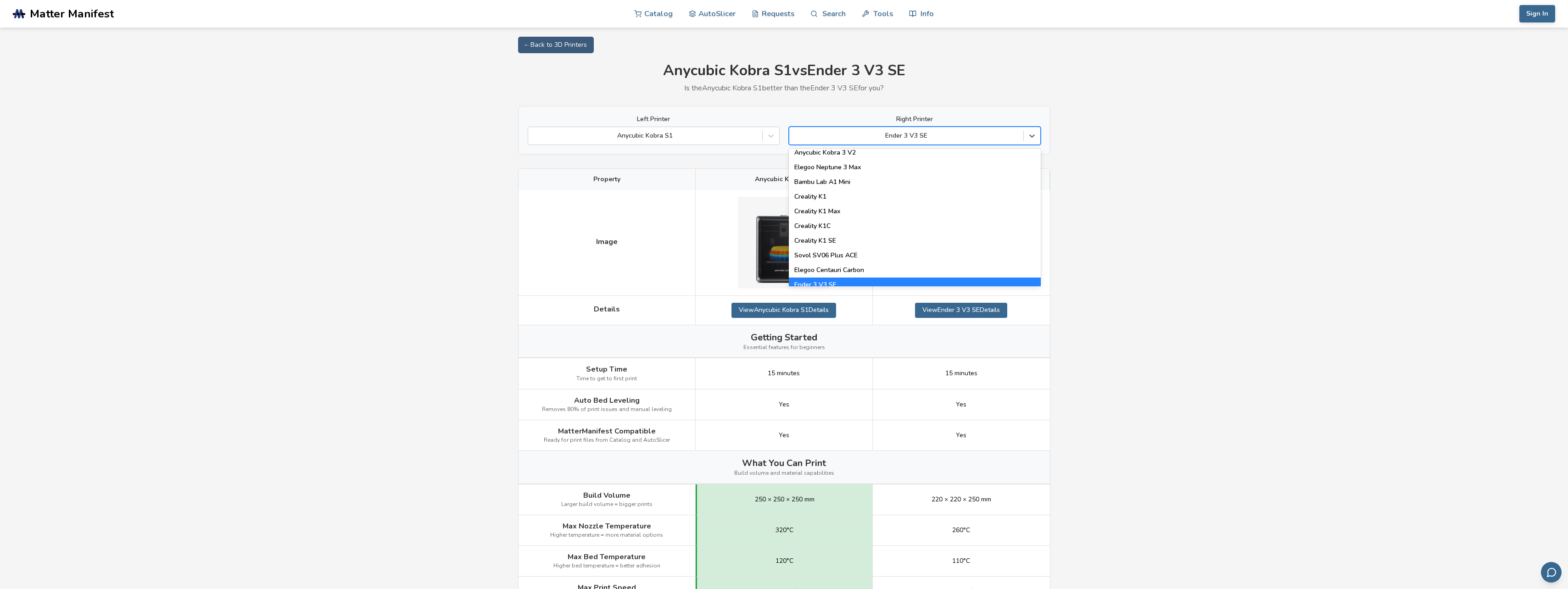
scroll to position [184, 0]
click at [836, 238] on div "Creality K1 SE" at bounding box center [915, 239] width 252 height 14
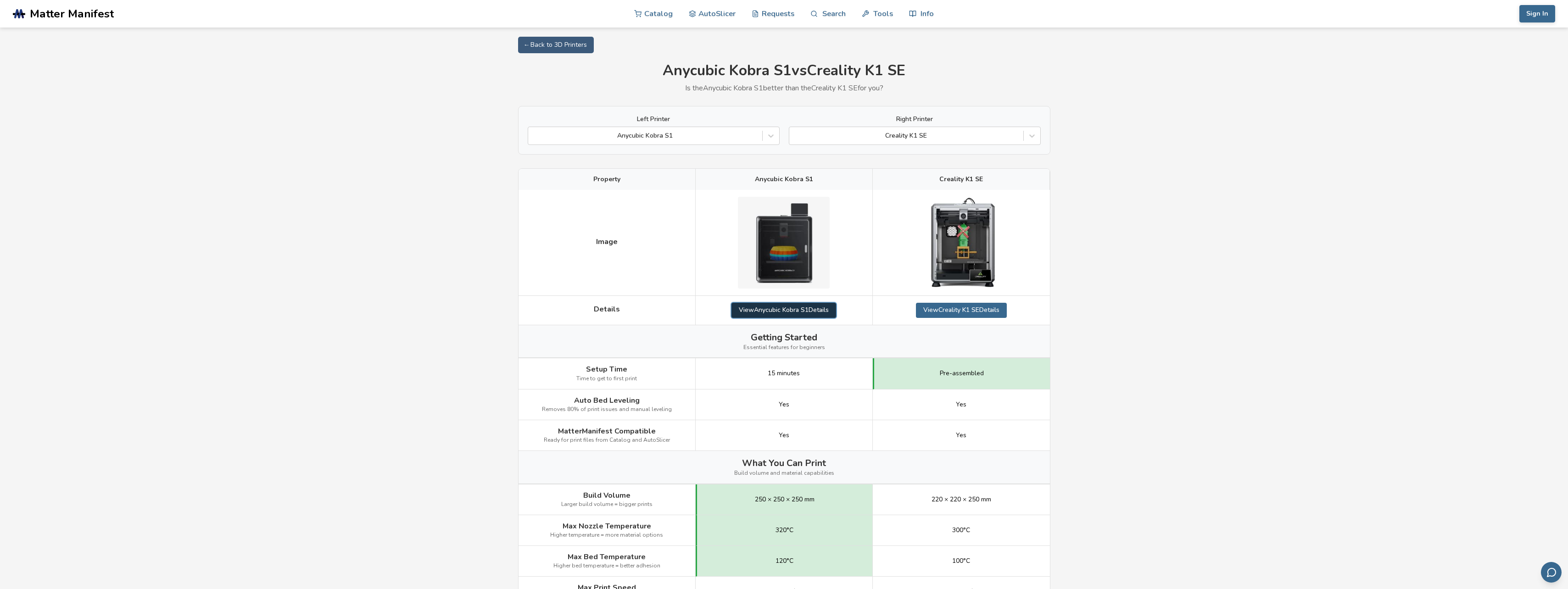
click at [787, 308] on link "View Anycubic Kobra S1 Details" at bounding box center [783, 309] width 104 height 14
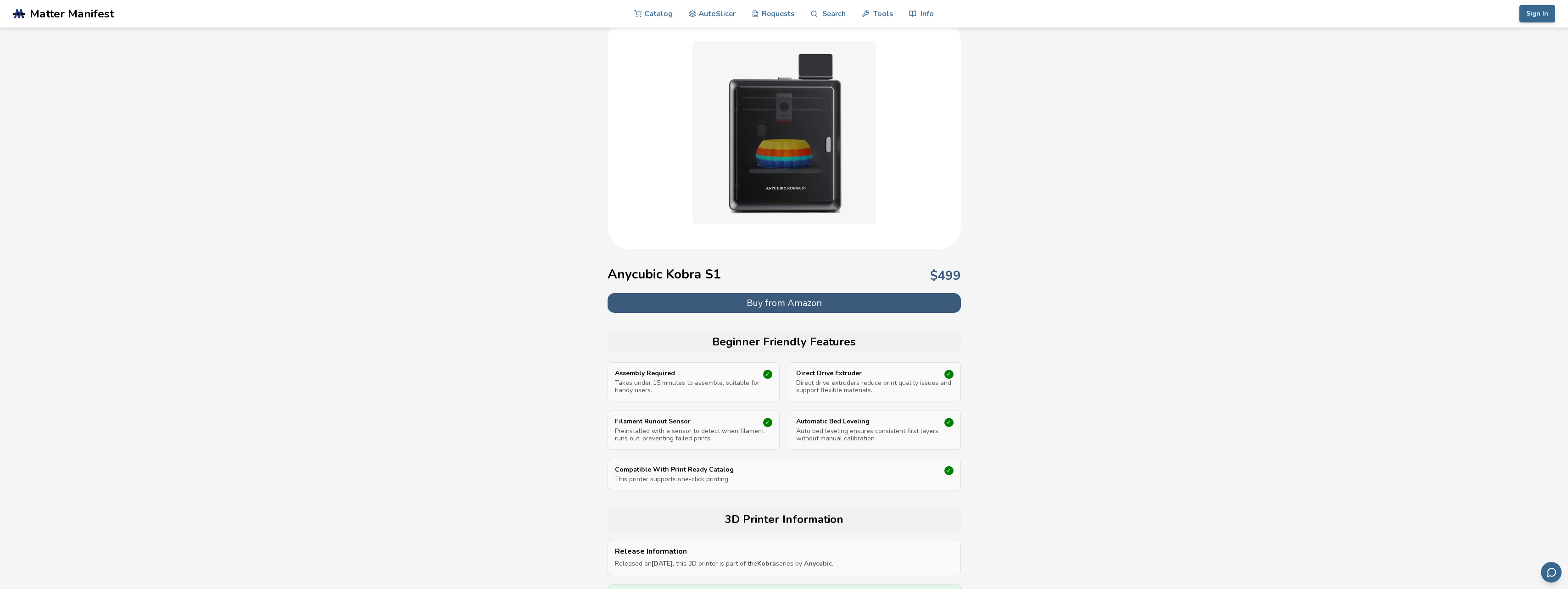
scroll to position [46, 0]
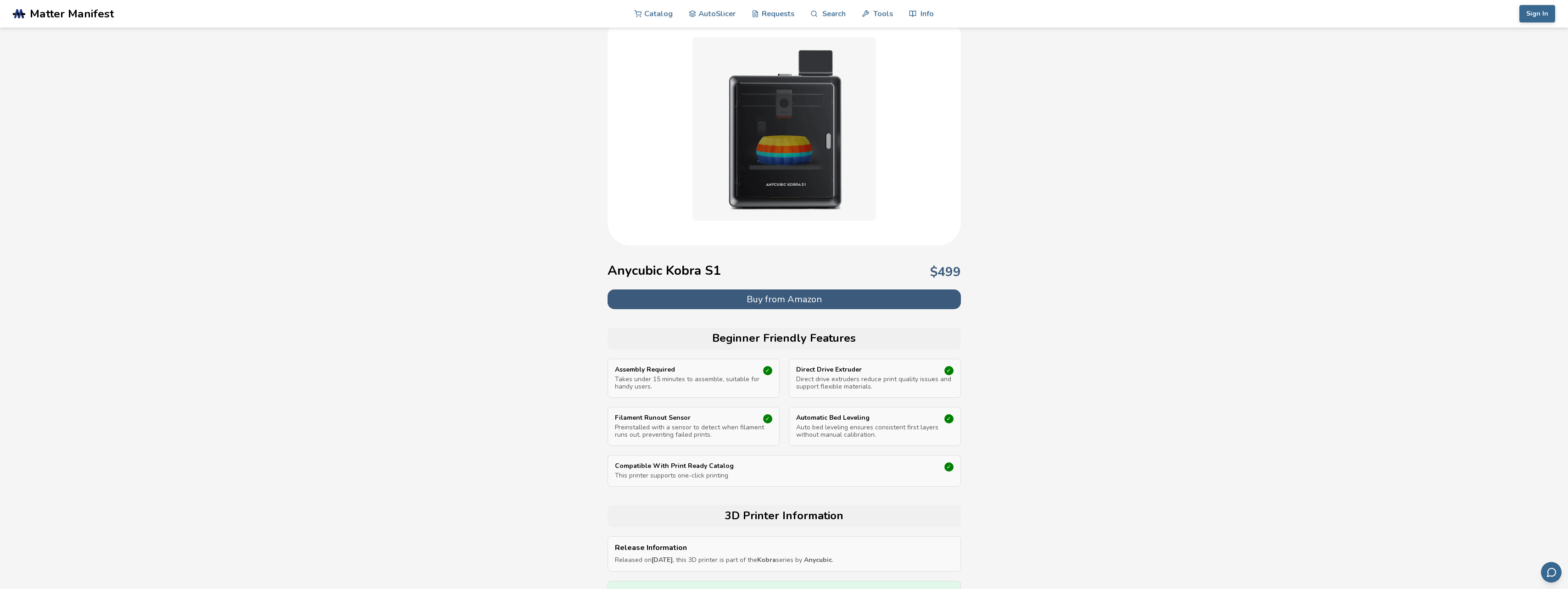
click at [894, 301] on button "Buy from Amazon" at bounding box center [784, 299] width 354 height 20
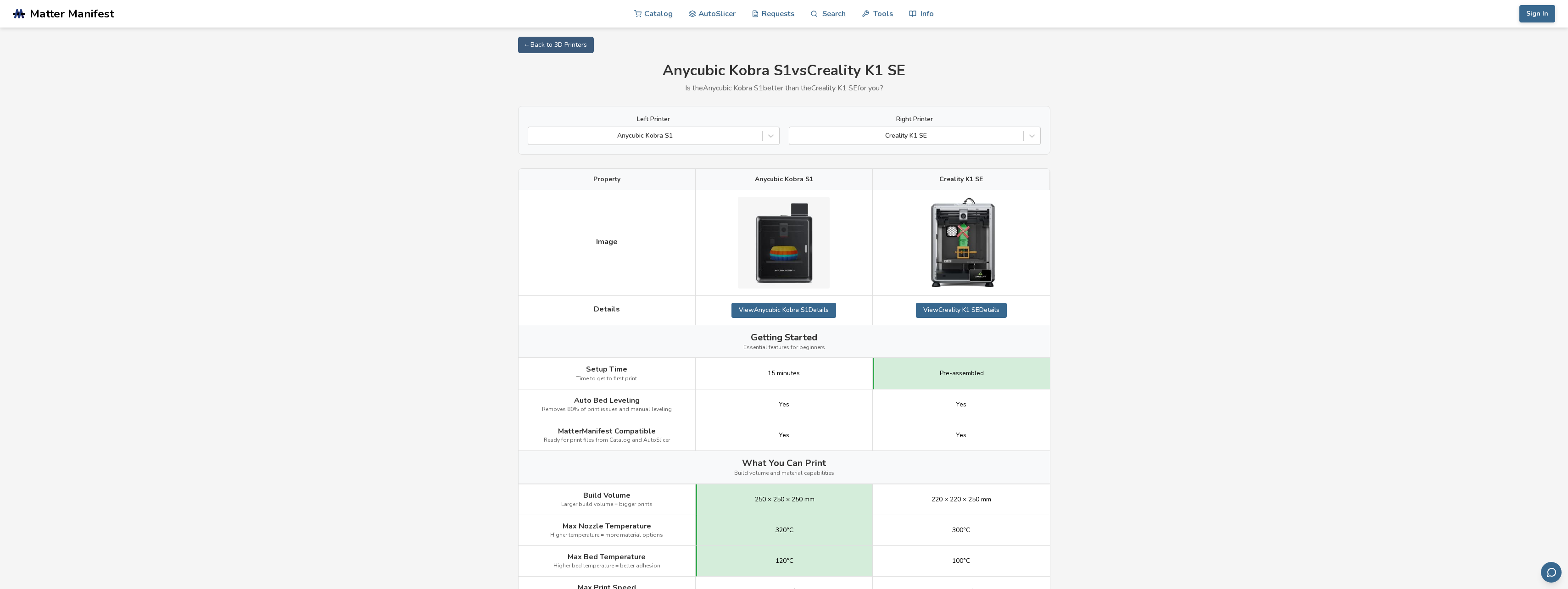
select select "**********"
click at [946, 309] on link "View Creality K1 SE Details" at bounding box center [961, 309] width 91 height 14
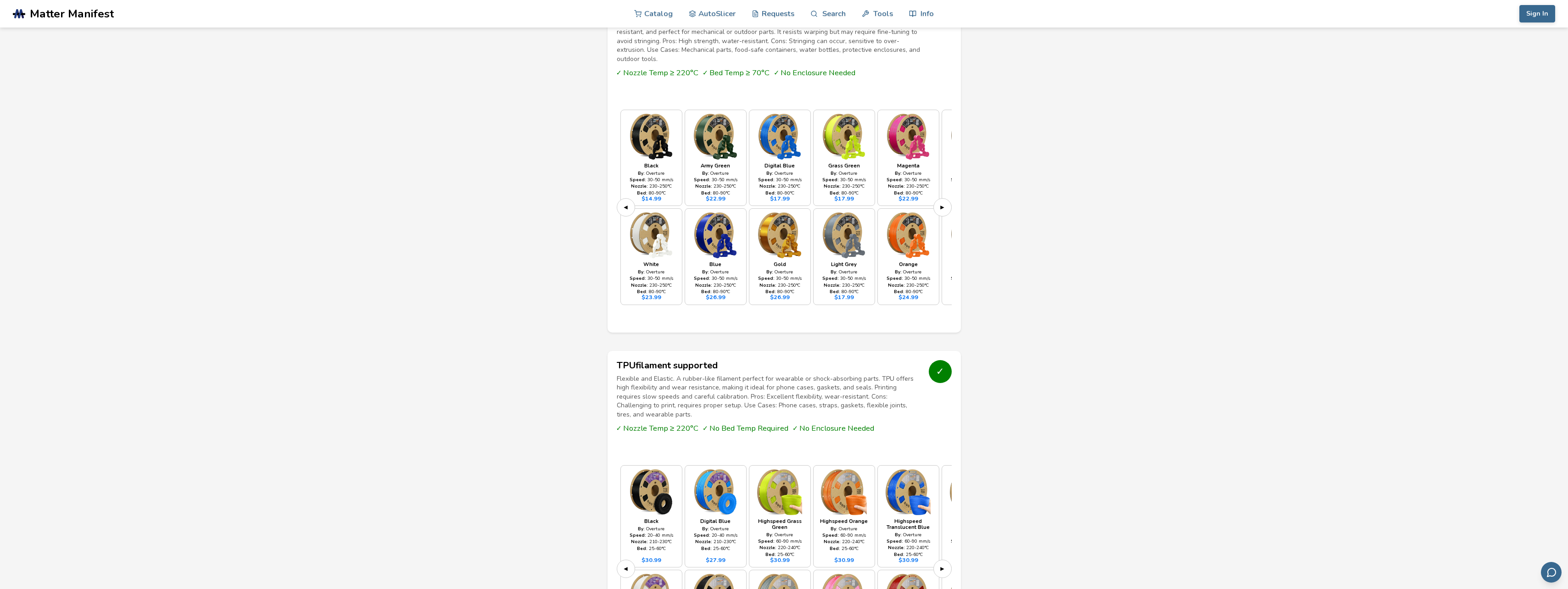
scroll to position [1377, 0]
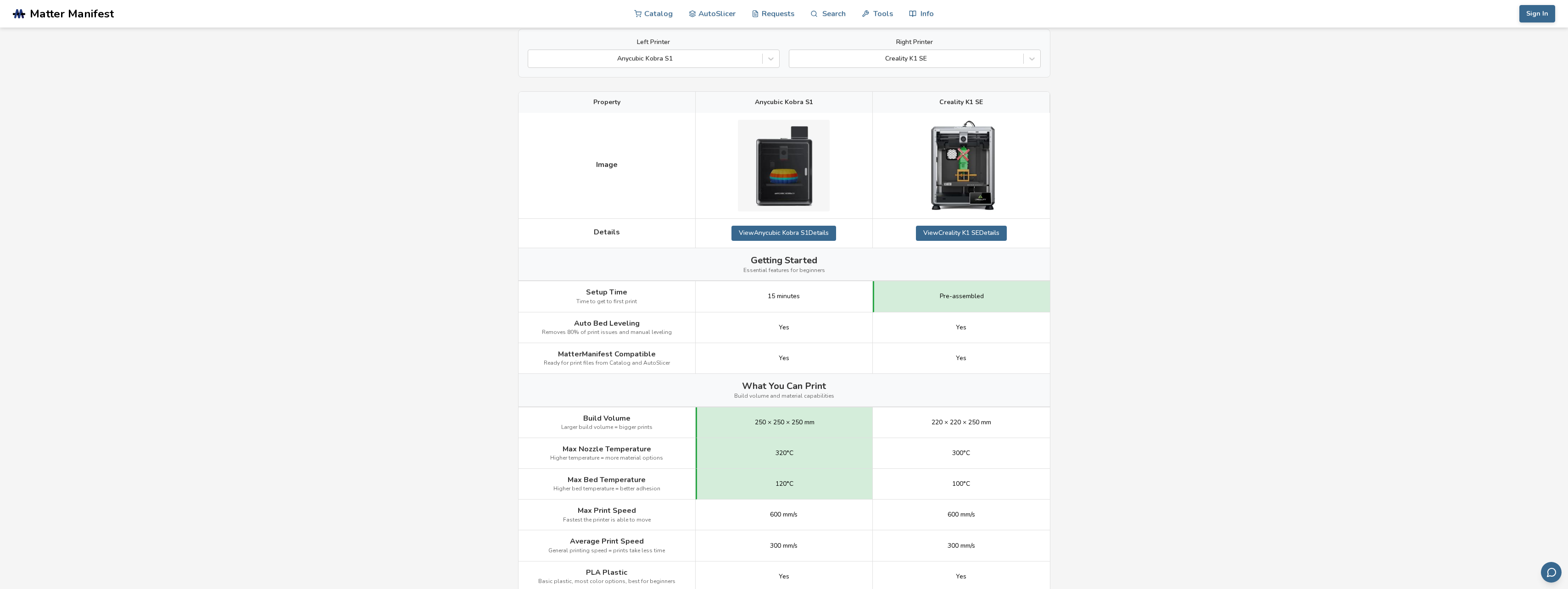
scroll to position [138, 0]
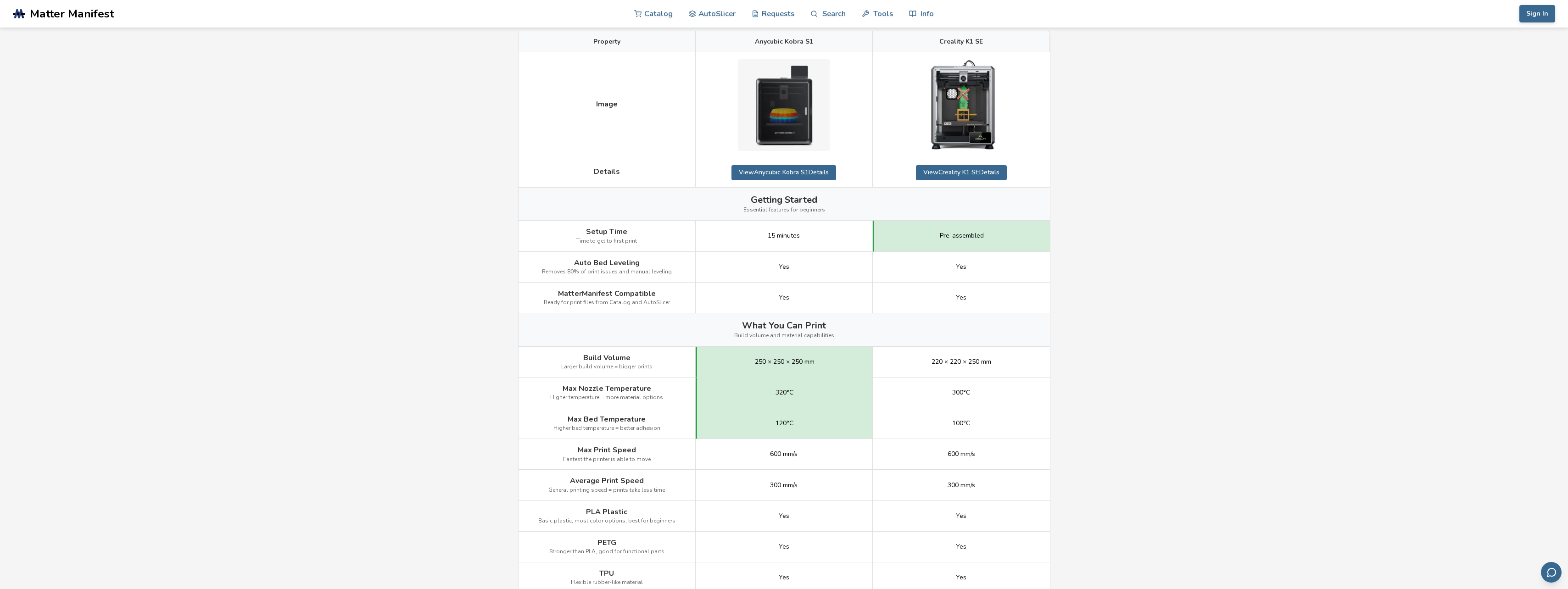
select select "**********"
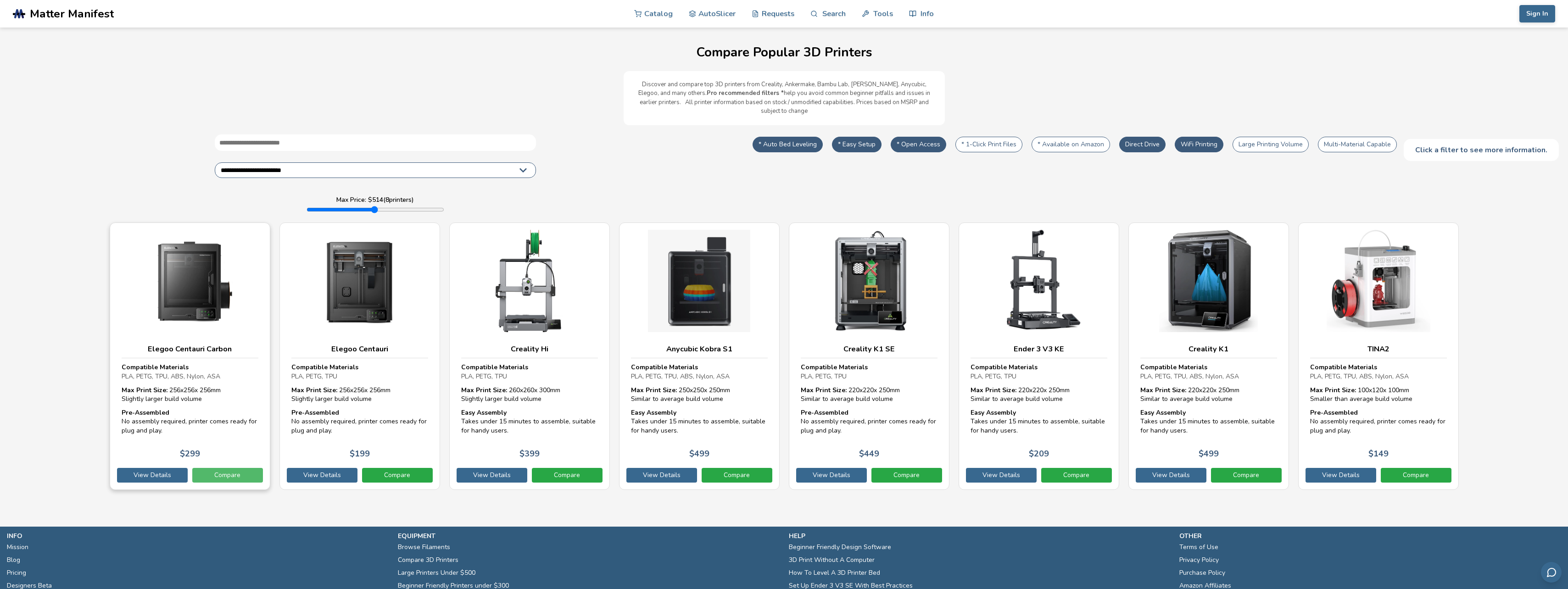
click at [217, 469] on link "Compare" at bounding box center [228, 475] width 71 height 14
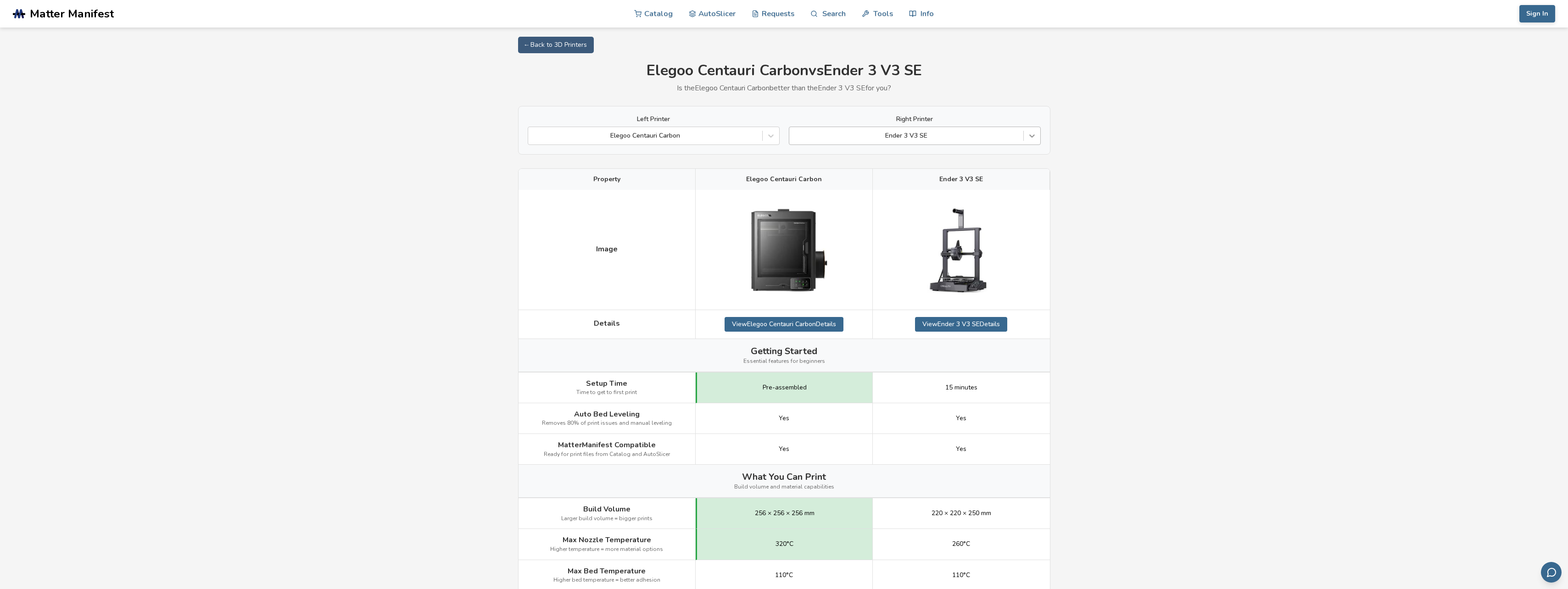
click at [1035, 140] on icon at bounding box center [1032, 136] width 9 height 9
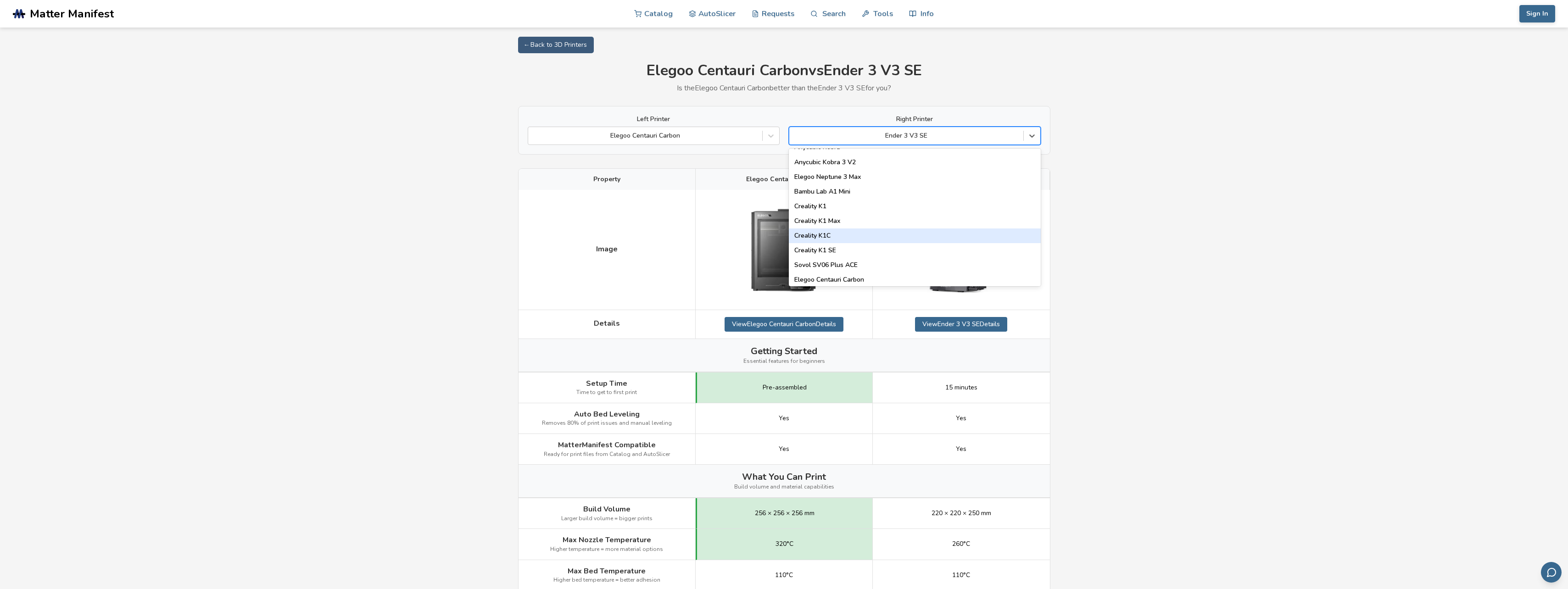
scroll to position [184, 0]
click at [865, 238] on div "Creality K1 SE" at bounding box center [915, 239] width 252 height 14
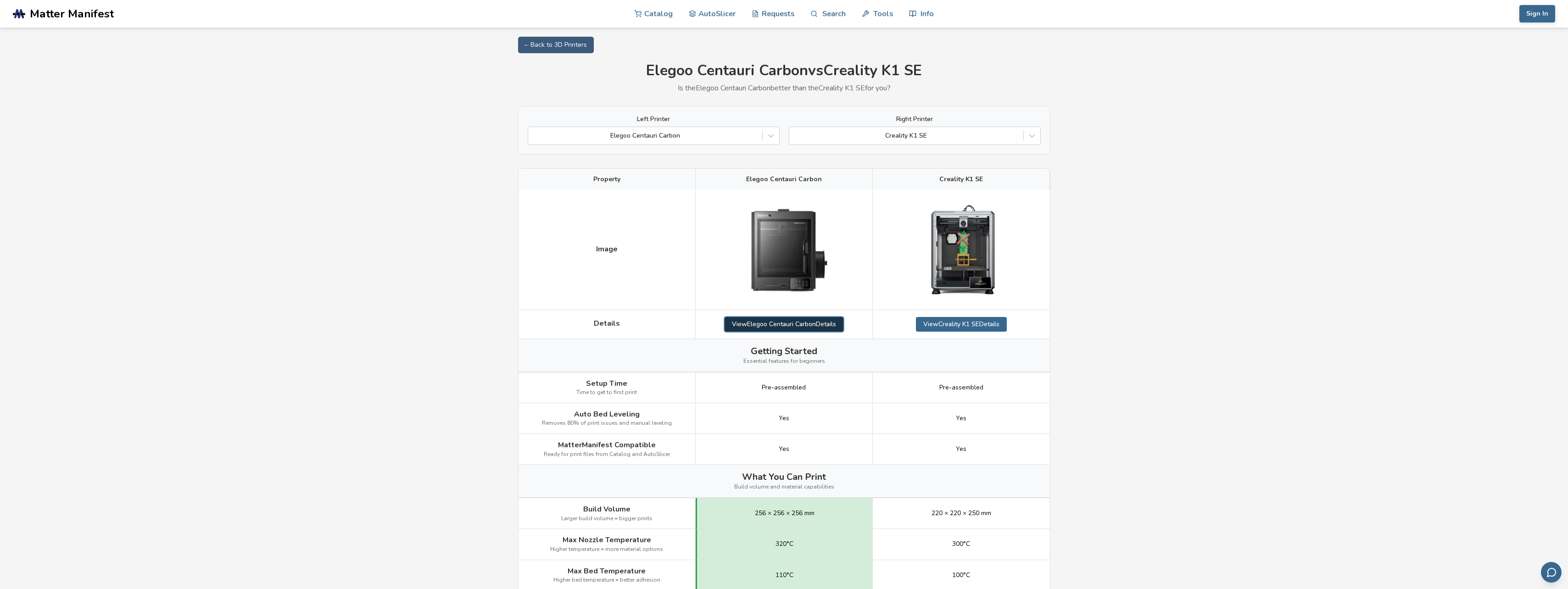
click at [787, 327] on link "View Elegoo Centauri Carbon Details" at bounding box center [783, 323] width 119 height 14
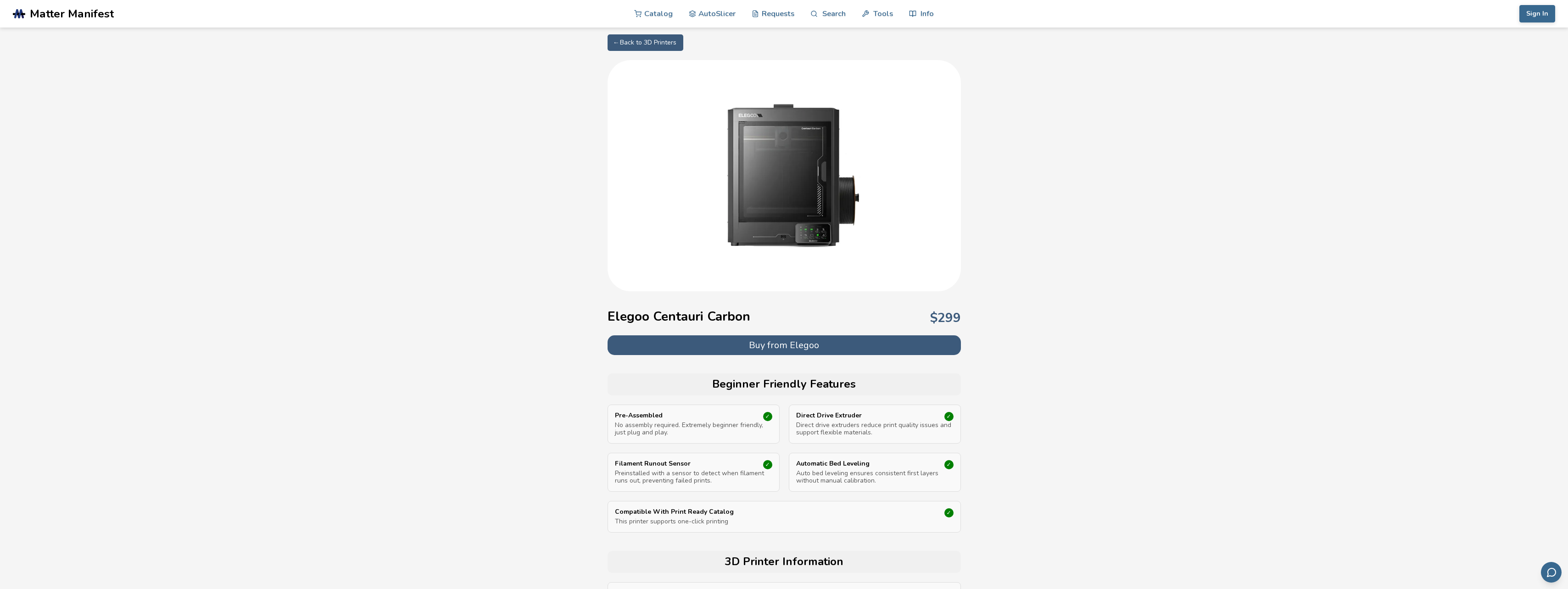
click at [798, 343] on button "Buy from Elegoo" at bounding box center [784, 345] width 354 height 20
